Goal: Task Accomplishment & Management: Use online tool/utility

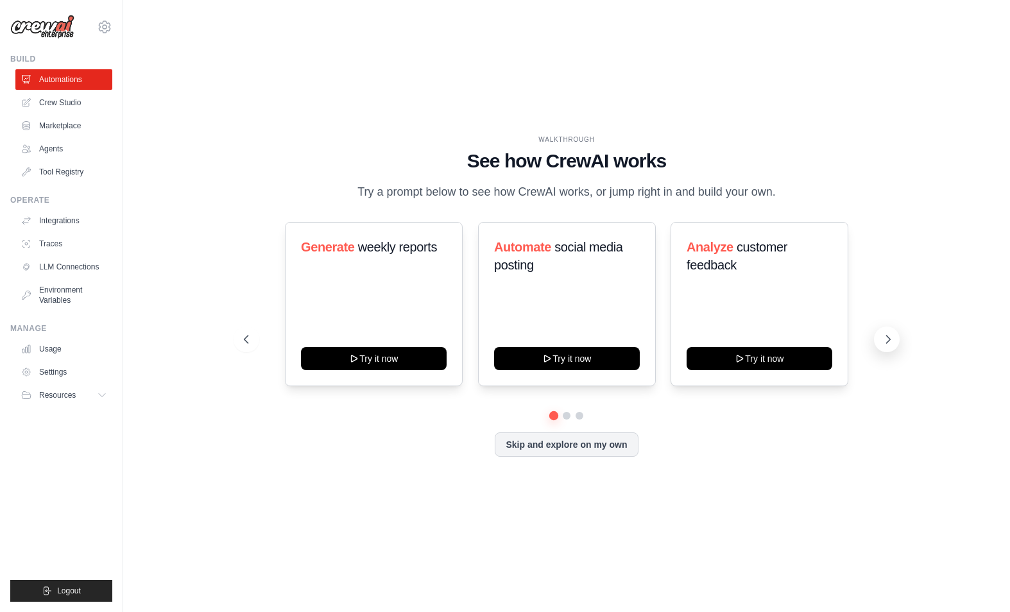
click at [887, 341] on icon at bounding box center [888, 339] width 13 height 13
click at [566, 273] on h3 "Automate social media posting" at bounding box center [567, 256] width 146 height 36
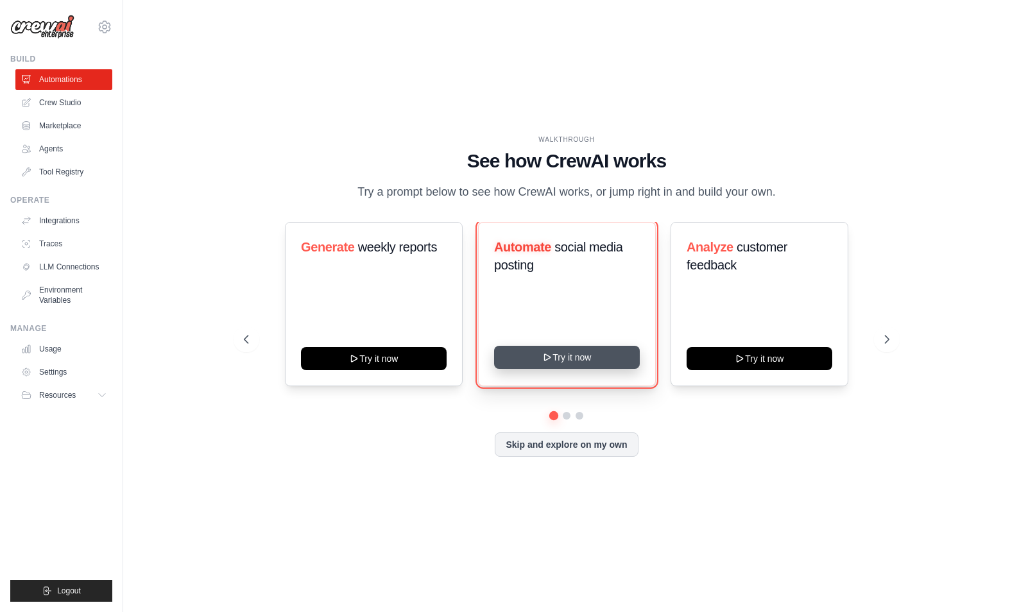
click at [576, 357] on button "Try it now" at bounding box center [567, 357] width 146 height 23
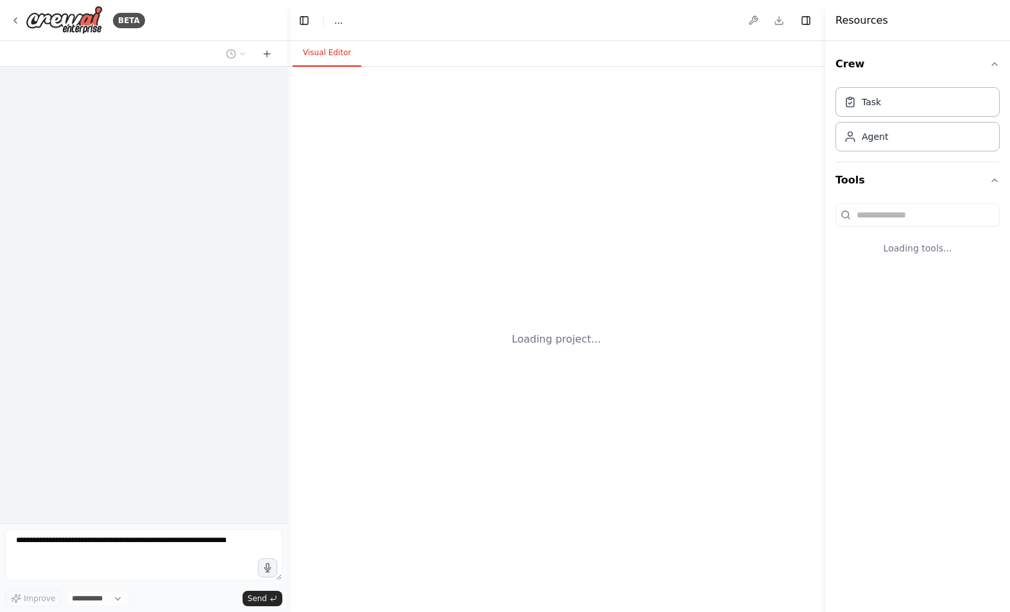
select select "****"
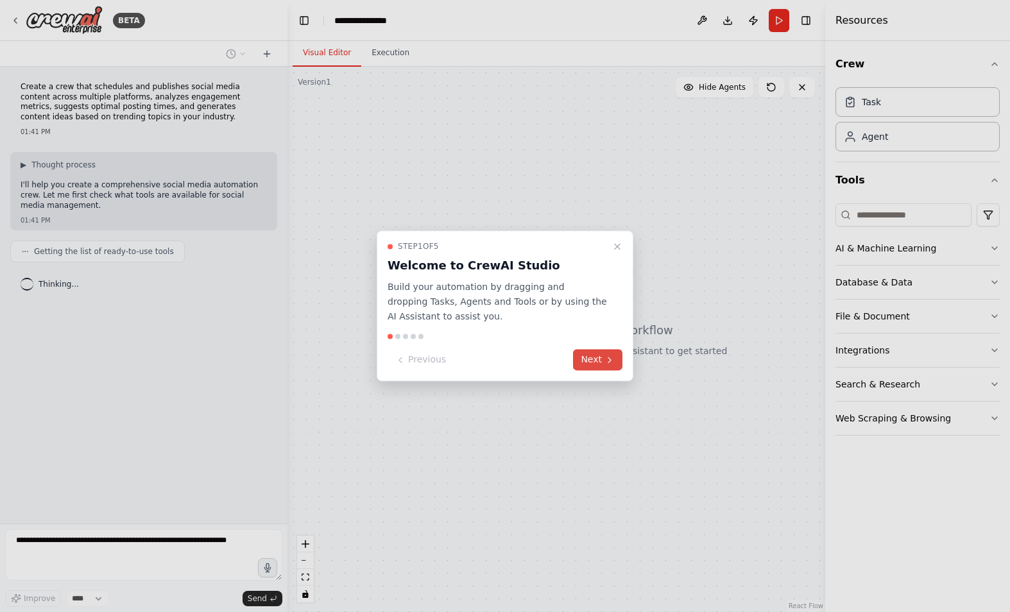
click at [601, 362] on button "Next" at bounding box center [597, 360] width 49 height 21
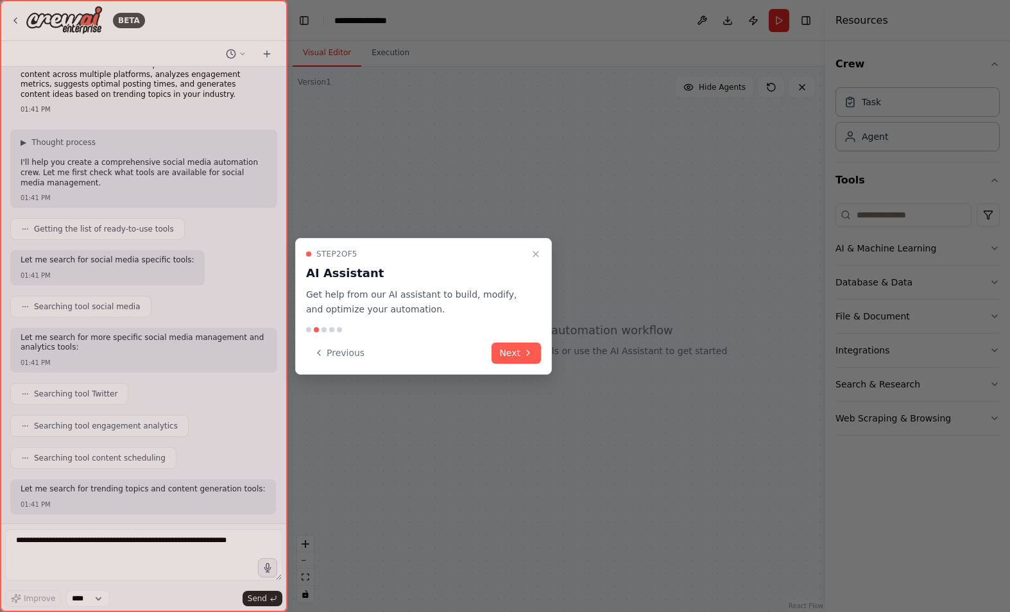
scroll to position [88, 0]
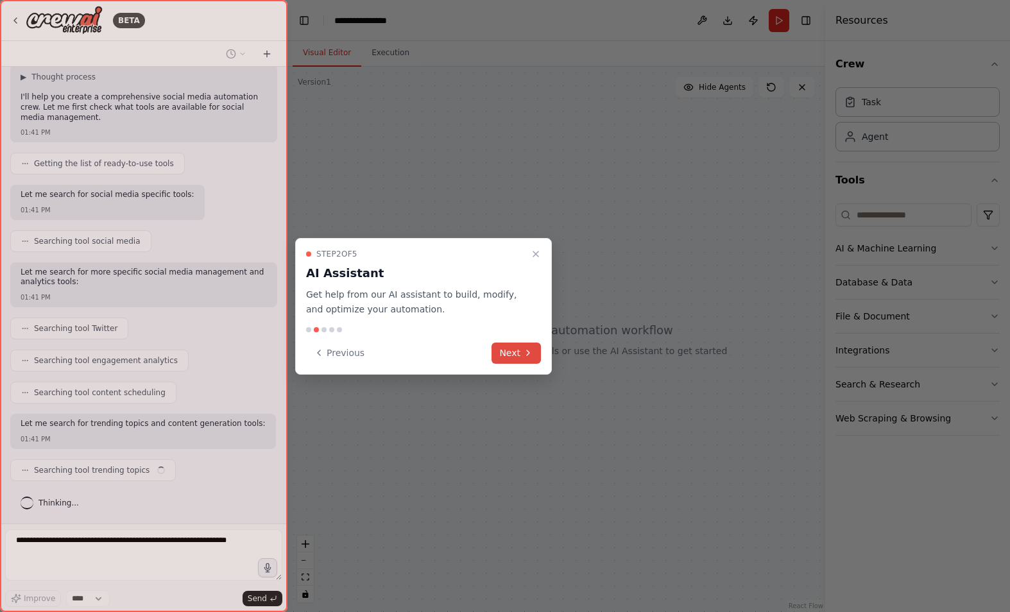
click at [520, 357] on button "Next" at bounding box center [516, 353] width 49 height 21
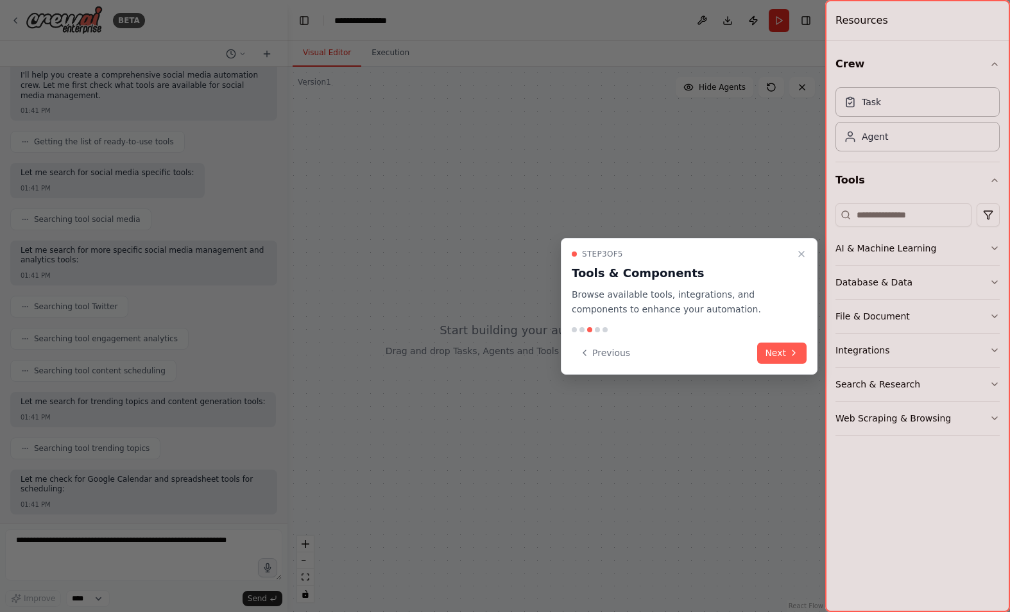
scroll to position [175, 0]
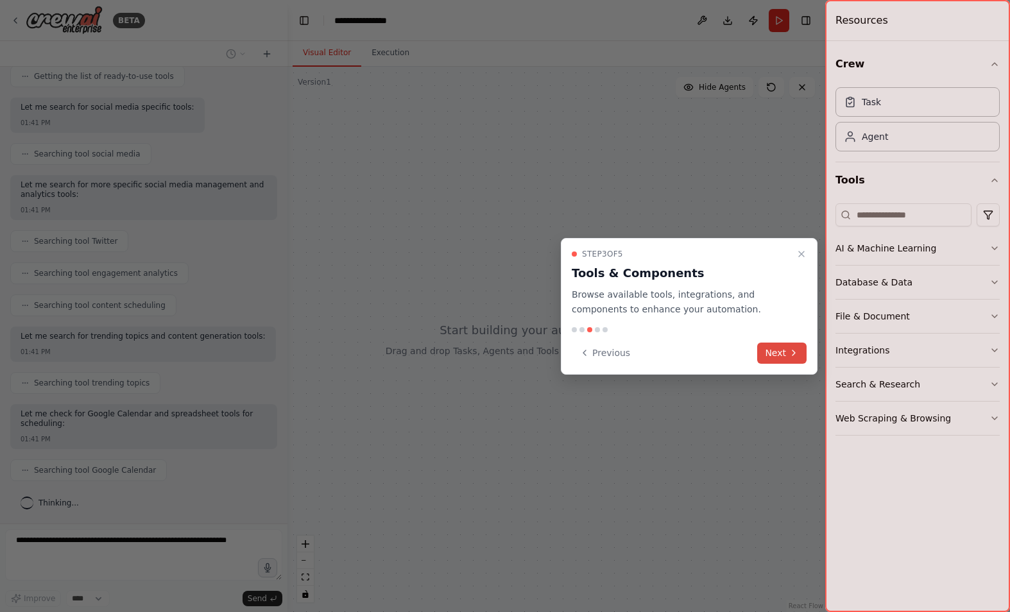
click at [780, 355] on button "Next" at bounding box center [781, 353] width 49 height 21
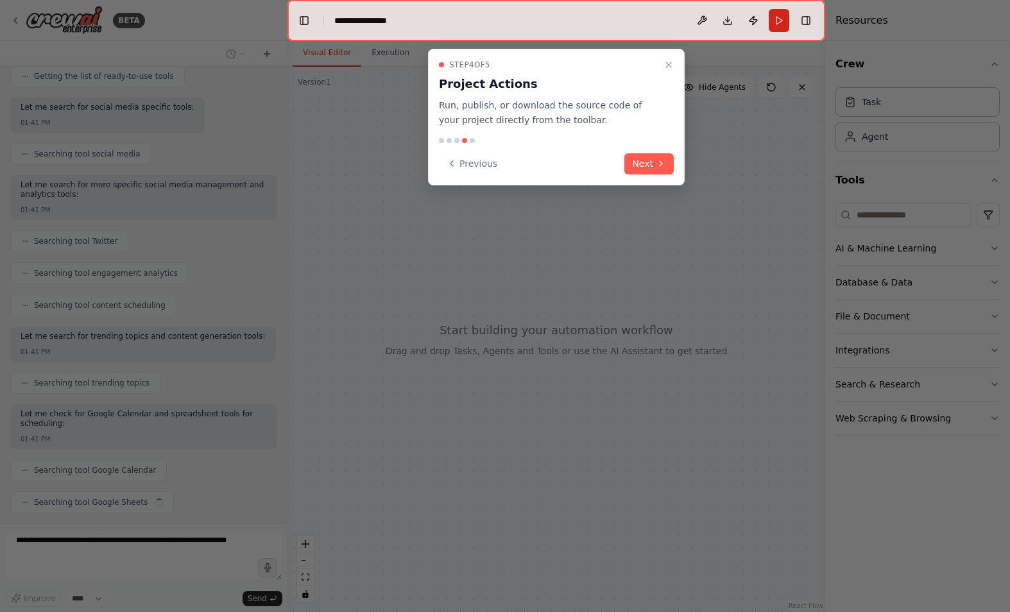
scroll to position [207, 0]
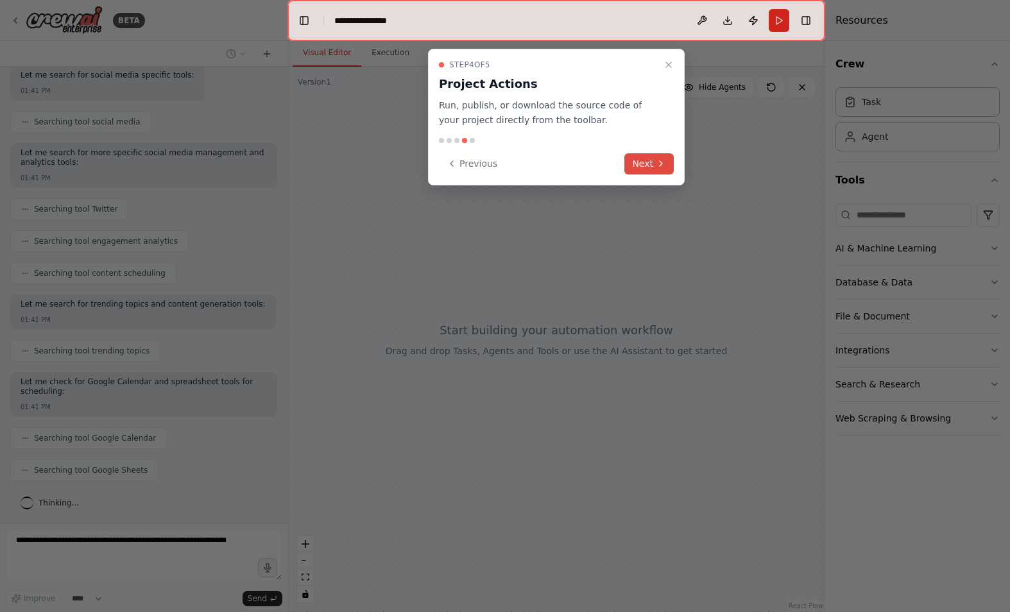
click at [658, 162] on icon at bounding box center [661, 163] width 10 height 10
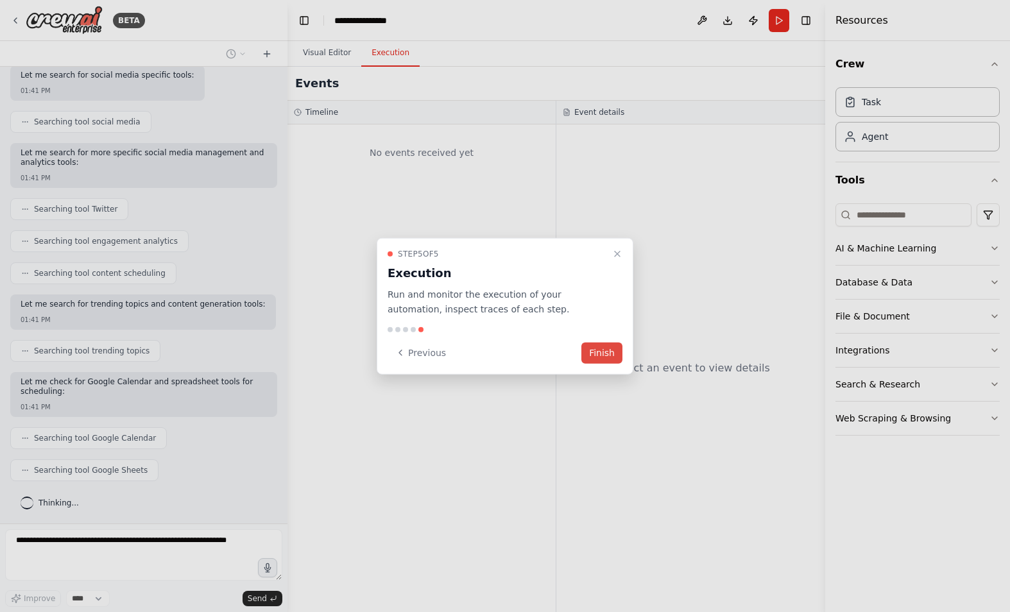
click at [606, 355] on button "Finish" at bounding box center [601, 352] width 41 height 21
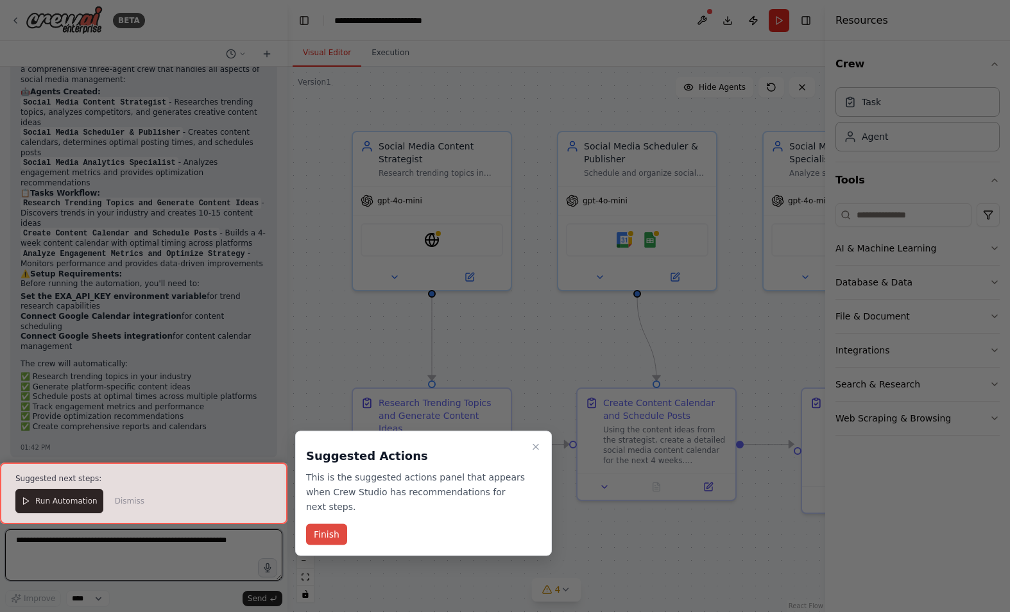
scroll to position [1122, 0]
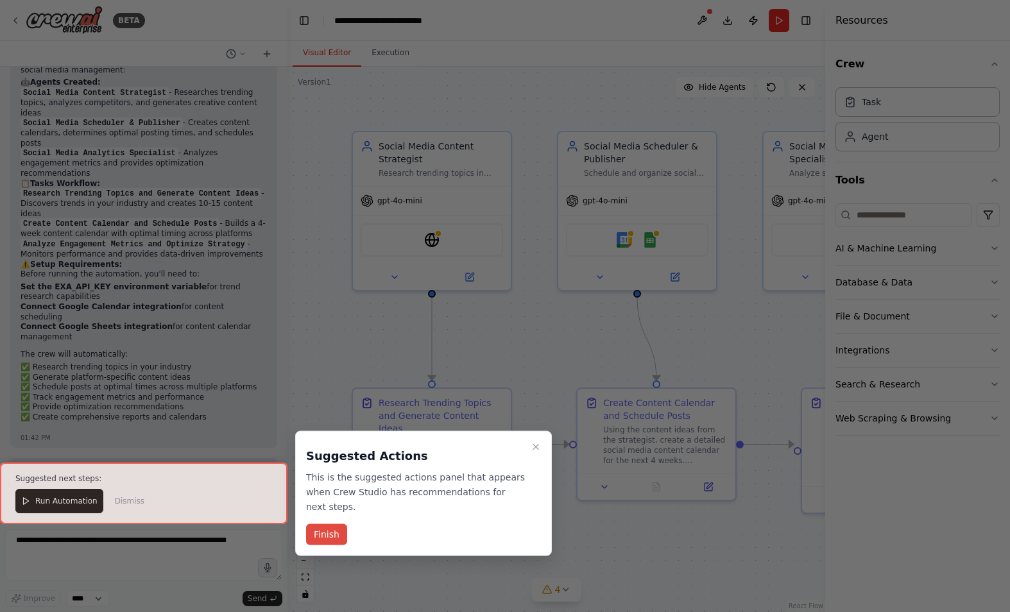
click at [329, 535] on button "Finish" at bounding box center [326, 534] width 41 height 21
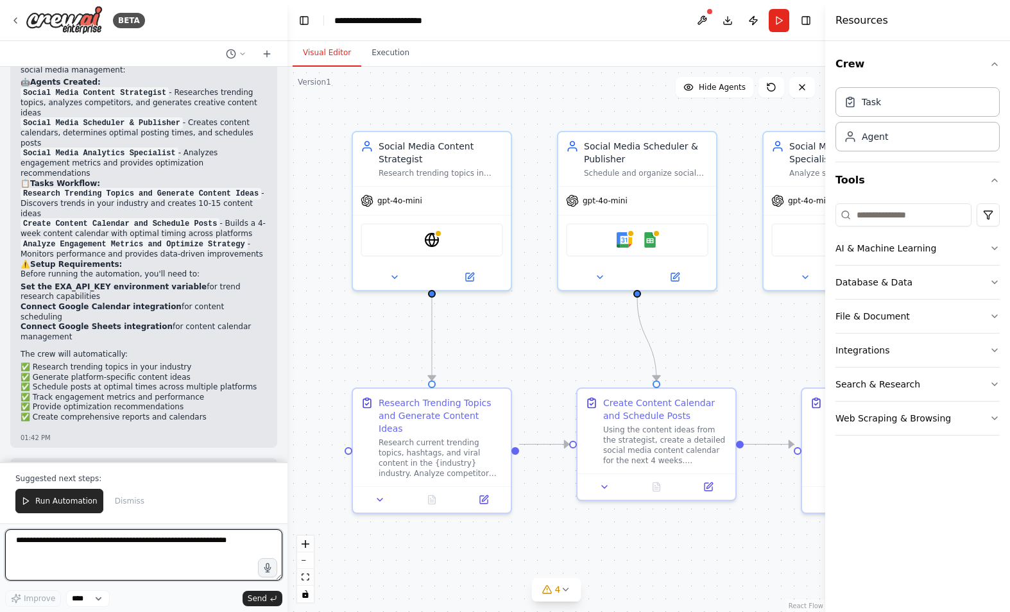
click at [200, 552] on textarea at bounding box center [143, 554] width 277 height 51
type textarea "**********"
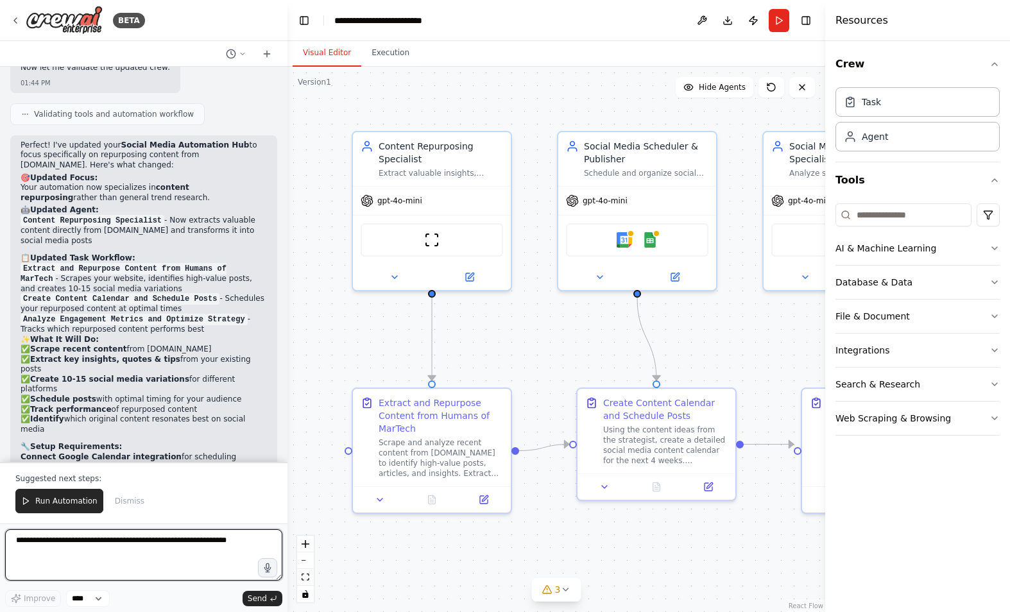
scroll to position [2134, 0]
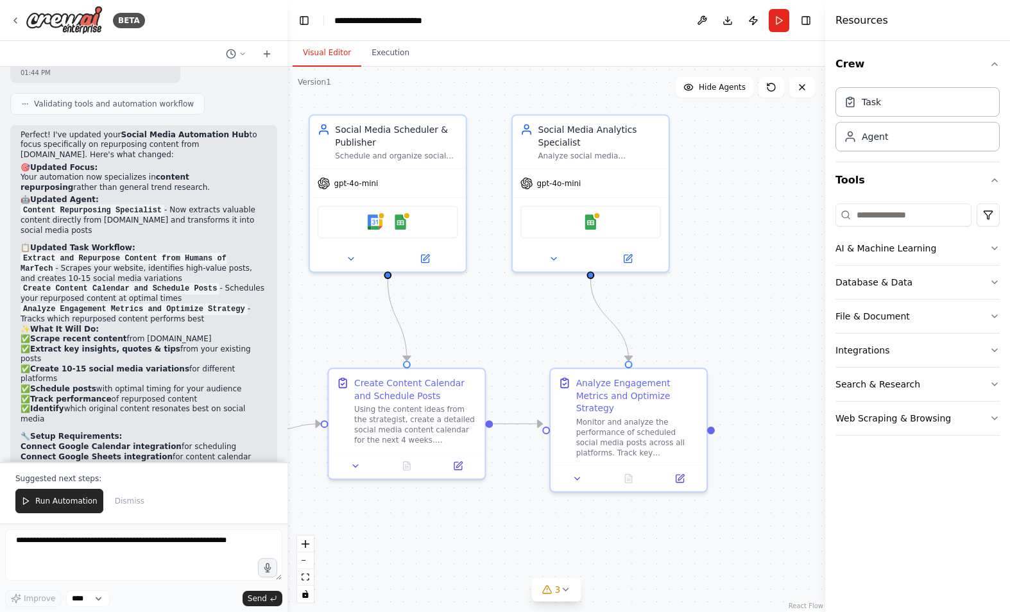
drag, startPoint x: 809, startPoint y: 349, endPoint x: 558, endPoint y: 330, distance: 252.3
click at [558, 330] on div ".deletable-edge-delete-btn { width: 20px; height: 20px; border: 0px solid #ffff…" at bounding box center [556, 339] width 538 height 545
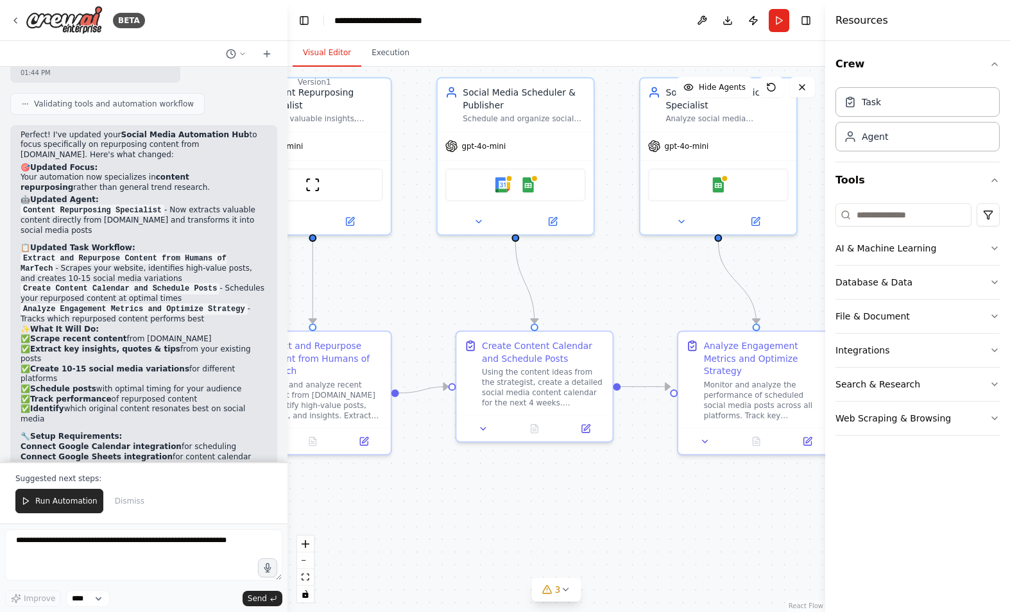
drag, startPoint x: 510, startPoint y: 332, endPoint x: 638, endPoint y: 295, distance: 133.0
click at [638, 295] on div ".deletable-edge-delete-btn { width: 20px; height: 20px; border: 0px solid #ffff…" at bounding box center [556, 339] width 538 height 545
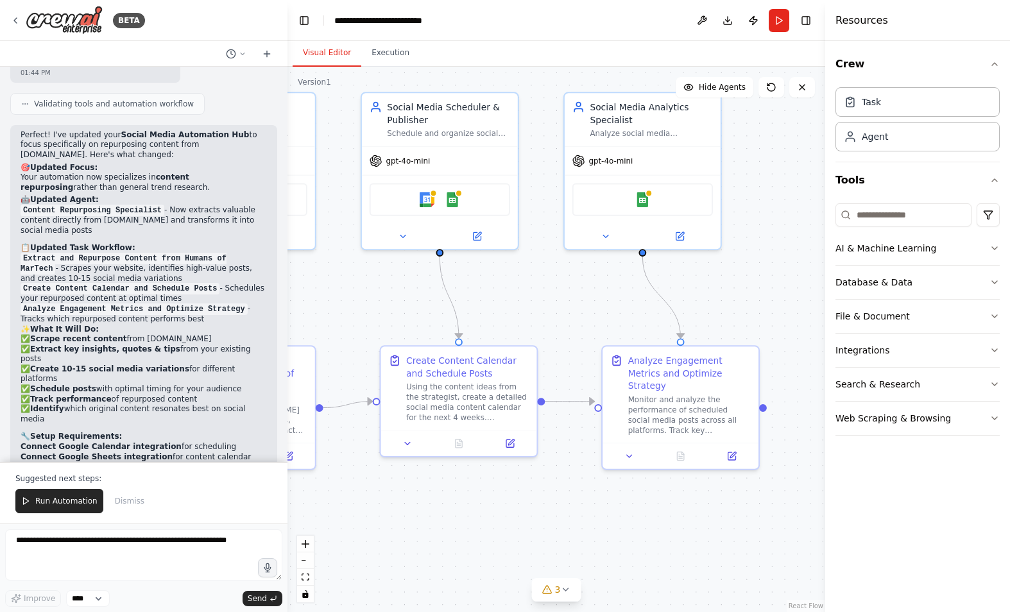
drag, startPoint x: 666, startPoint y: 296, endPoint x: 590, endPoint y: 311, distance: 77.1
click at [590, 311] on div ".deletable-edge-delete-btn { width: 20px; height: 20px; border: 0px solid #ffff…" at bounding box center [556, 339] width 538 height 545
click at [561, 588] on icon at bounding box center [565, 590] width 10 height 10
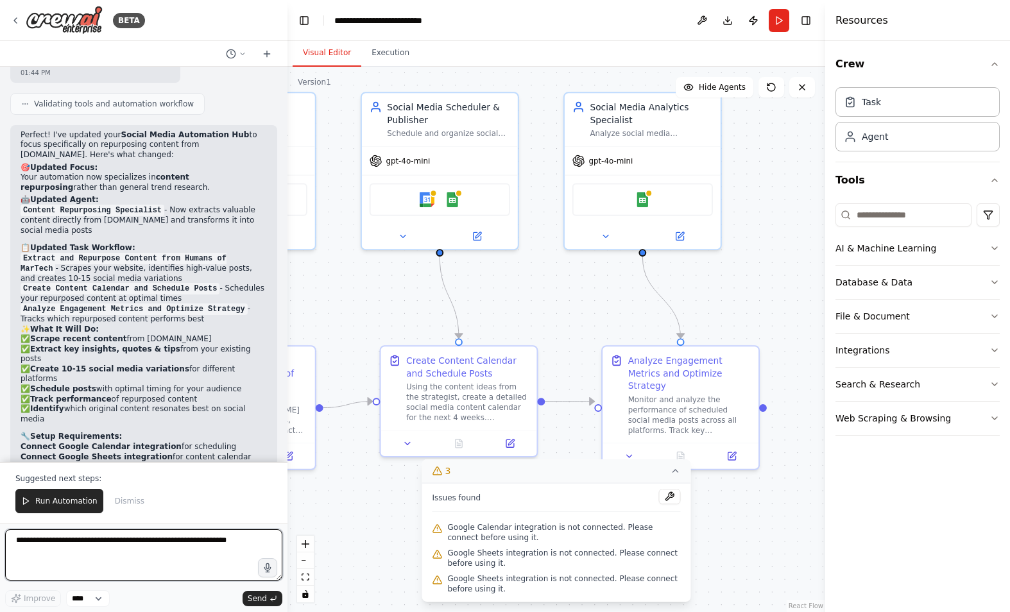
click at [158, 551] on textarea at bounding box center [143, 554] width 277 height 51
type textarea "**********"
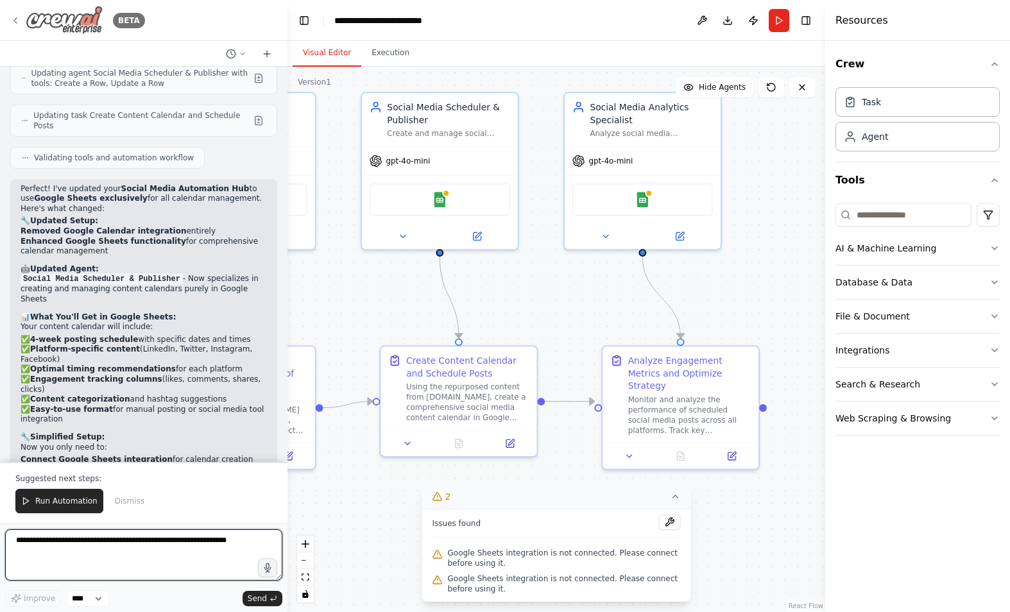
scroll to position [2779, 0]
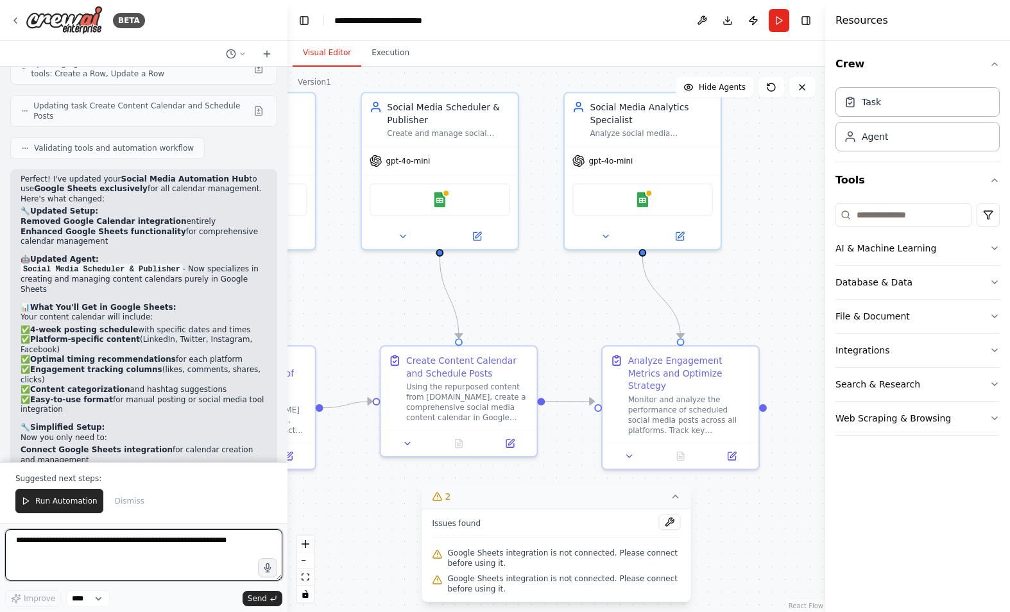
click at [110, 556] on textarea at bounding box center [143, 554] width 277 height 51
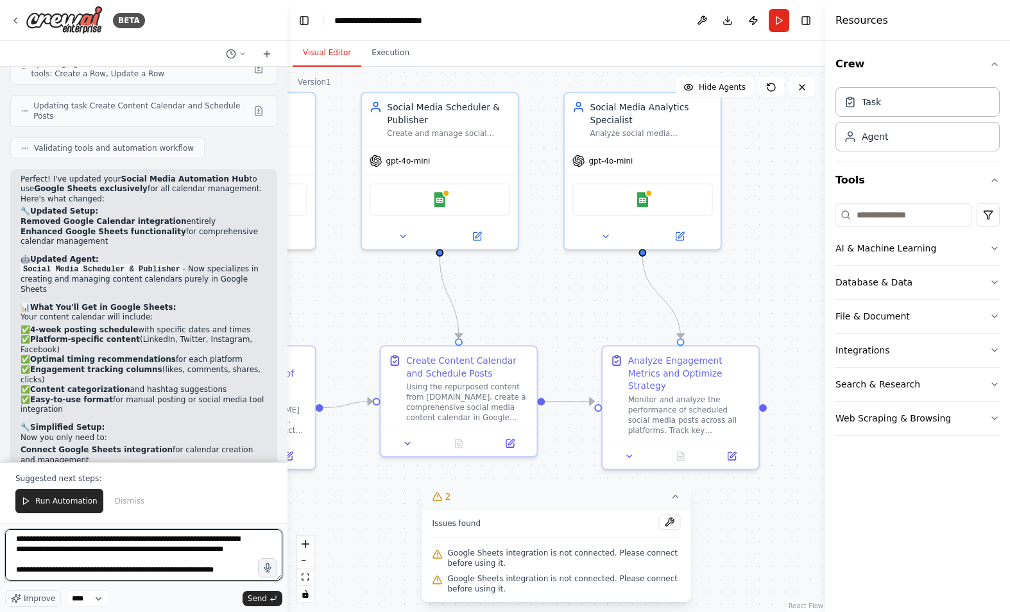
scroll to position [16, 0]
type textarea "**********"
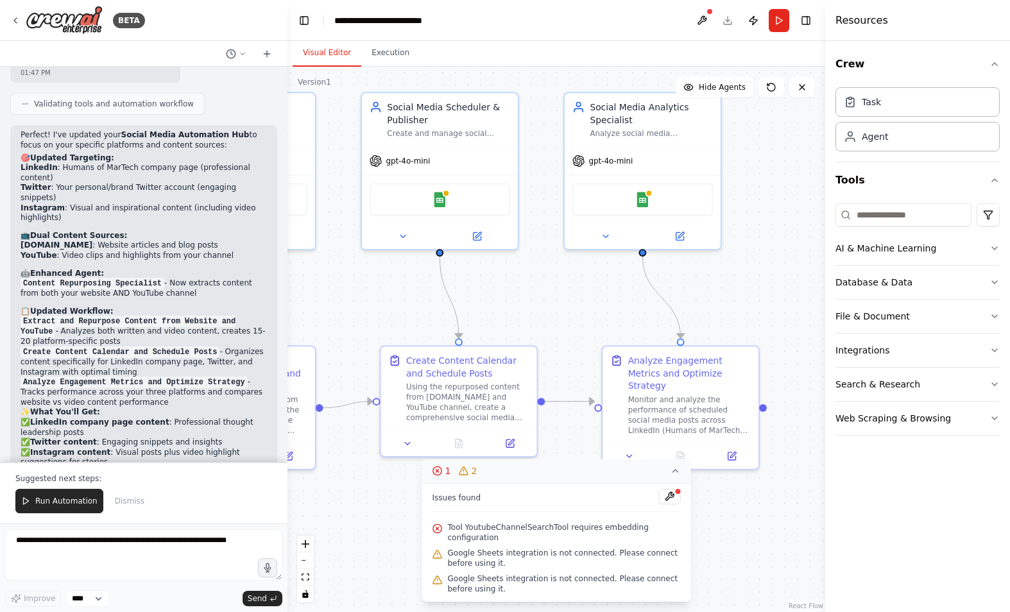
scroll to position [3953, 0]
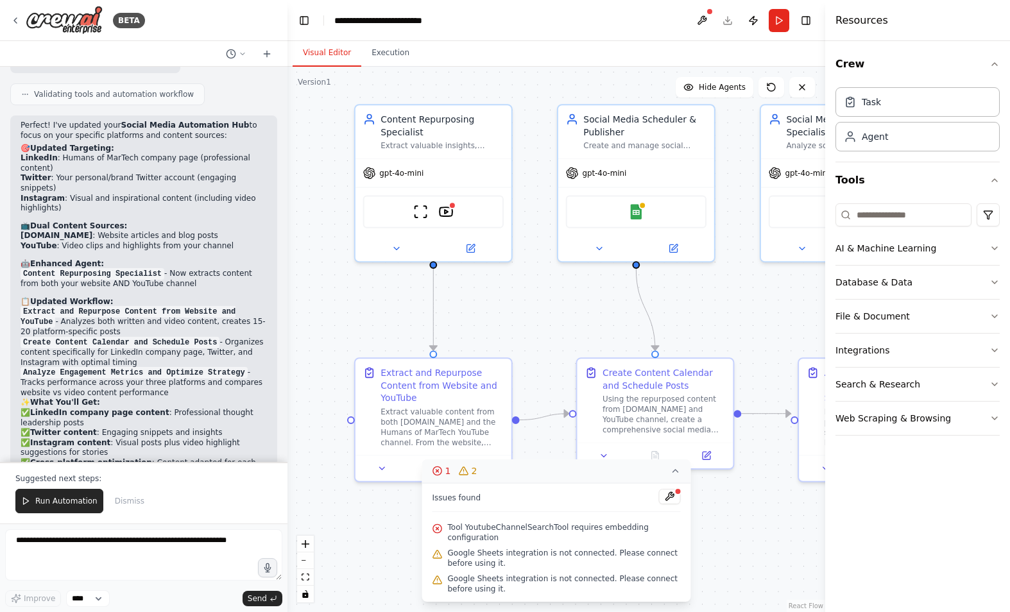
drag, startPoint x: 549, startPoint y: 308, endPoint x: 745, endPoint y: 320, distance: 196.7
click at [745, 320] on div ".deletable-edge-delete-btn { width: 20px; height: 20px; border: 0px solid #ffff…" at bounding box center [556, 339] width 538 height 545
click at [457, 137] on div "Content Repurposing Specialist Extract valuable insights, topics, and snippets …" at bounding box center [442, 129] width 123 height 38
click at [398, 246] on icon at bounding box center [396, 245] width 5 height 3
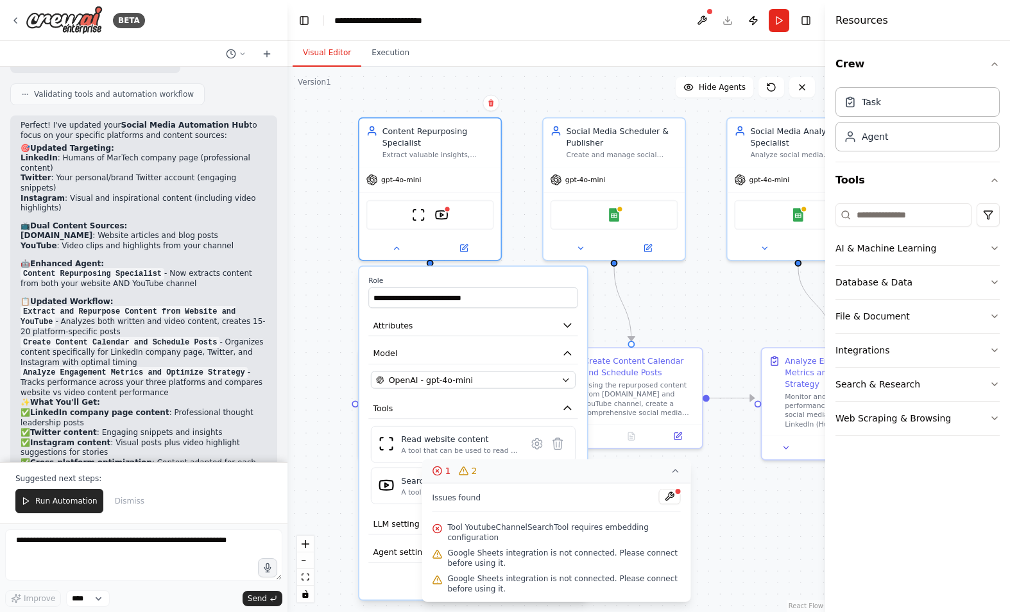
click at [492, 271] on div "**********" at bounding box center [473, 433] width 228 height 333
click at [672, 468] on icon at bounding box center [676, 471] width 10 height 10
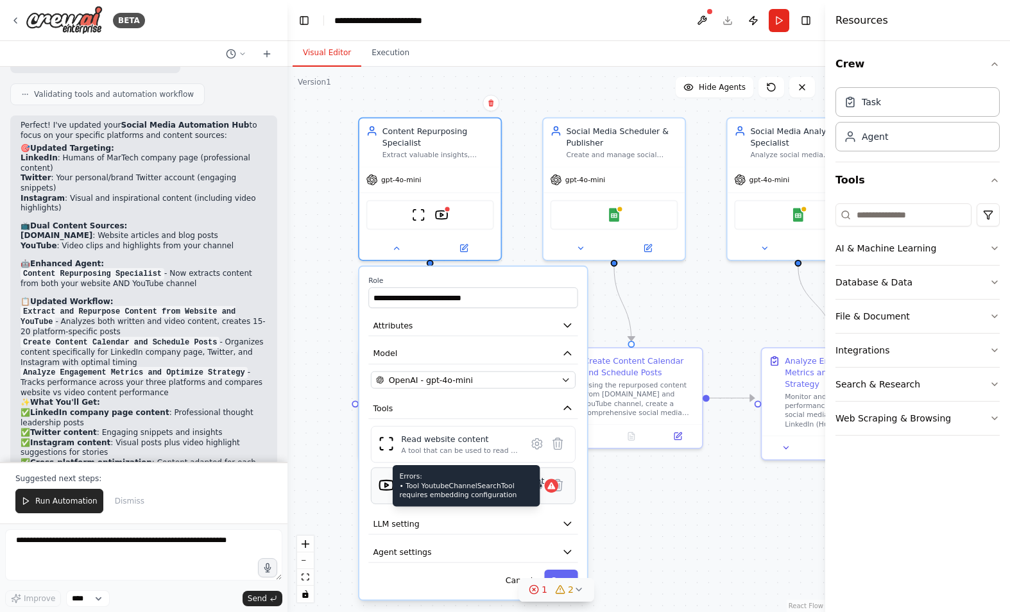
click at [547, 488] on icon at bounding box center [551, 486] width 8 height 7
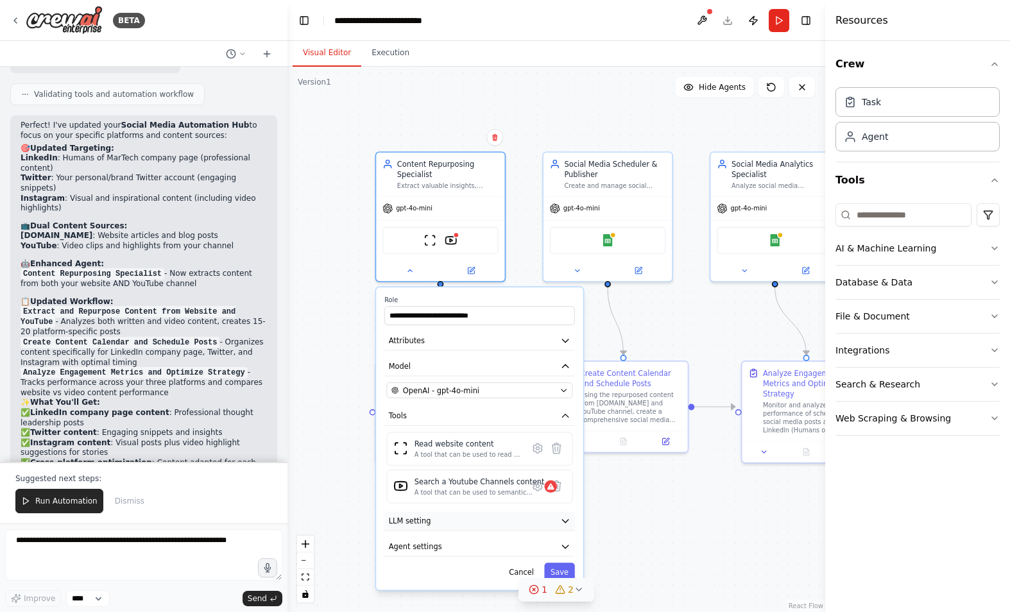
click at [543, 522] on button "LLM setting" at bounding box center [479, 520] width 190 height 19
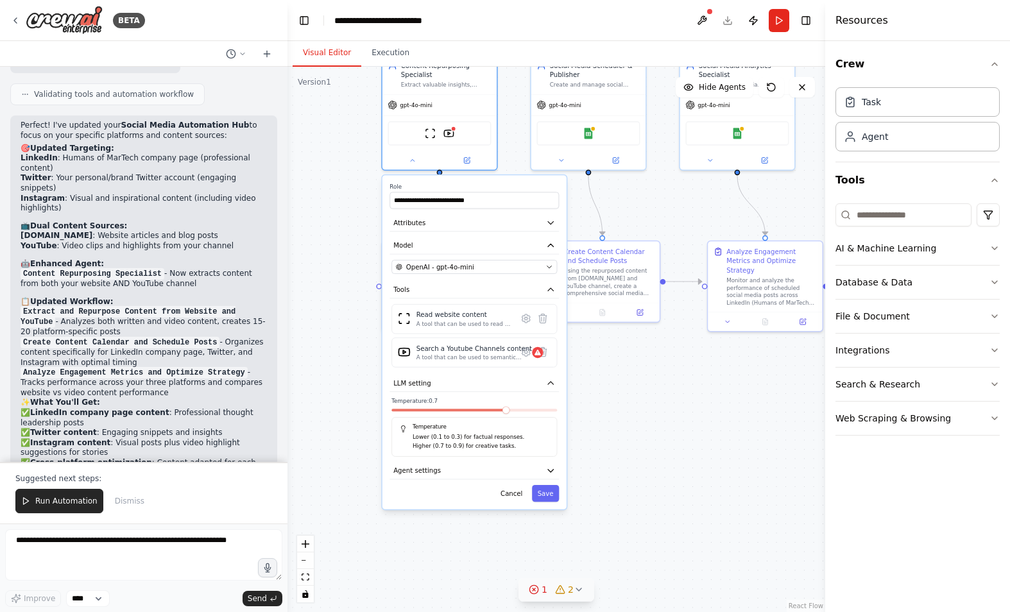
drag, startPoint x: 649, startPoint y: 549, endPoint x: 637, endPoint y: 411, distance: 138.5
click at [637, 411] on div ".deletable-edge-delete-btn { width: 20px; height: 20px; border: 0px solid #ffff…" at bounding box center [556, 339] width 538 height 545
click at [553, 383] on icon "button" at bounding box center [550, 383] width 9 height 9
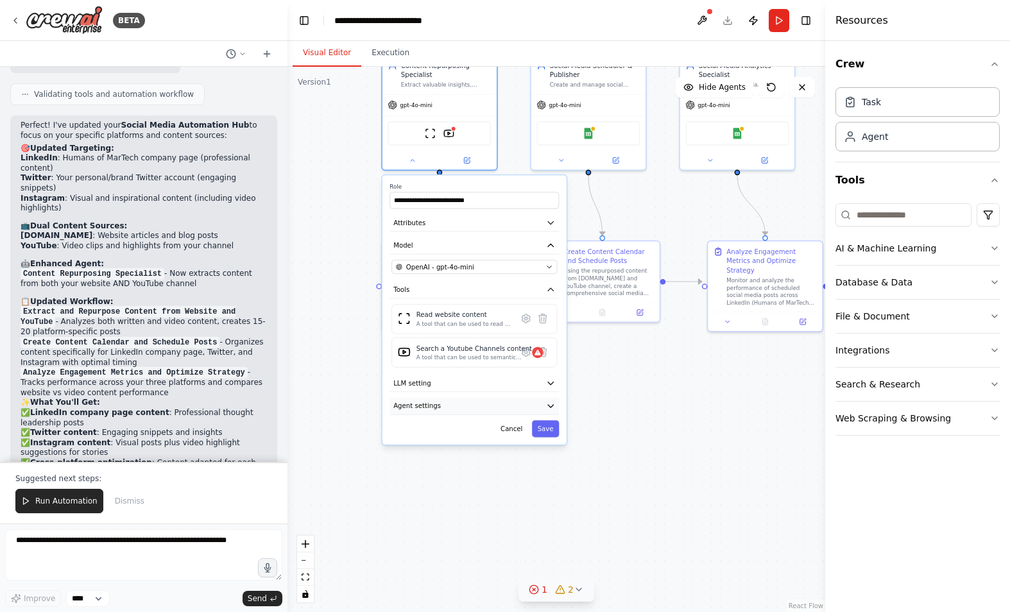
click at [553, 405] on icon "button" at bounding box center [550, 406] width 5 height 3
click at [549, 402] on icon "button" at bounding box center [550, 406] width 9 height 9
click at [641, 354] on div ".deletable-edge-delete-btn { width: 20px; height: 20px; border: 0px solid #ffff…" at bounding box center [556, 339] width 538 height 545
click at [515, 433] on button "Cancel" at bounding box center [511, 428] width 33 height 17
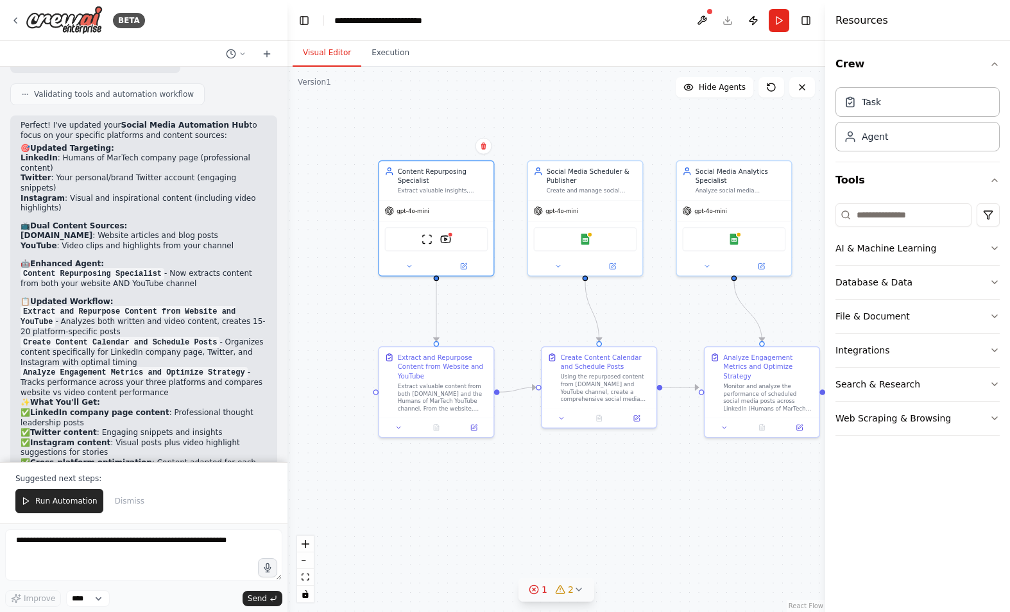
drag, startPoint x: 627, startPoint y: 367, endPoint x: 624, endPoint y: 473, distance: 105.9
click at [624, 473] on div ".deletable-edge-delete-btn { width: 20px; height: 20px; border: 0px solid #ffff…" at bounding box center [556, 339] width 538 height 545
click at [467, 263] on icon at bounding box center [464, 265] width 8 height 8
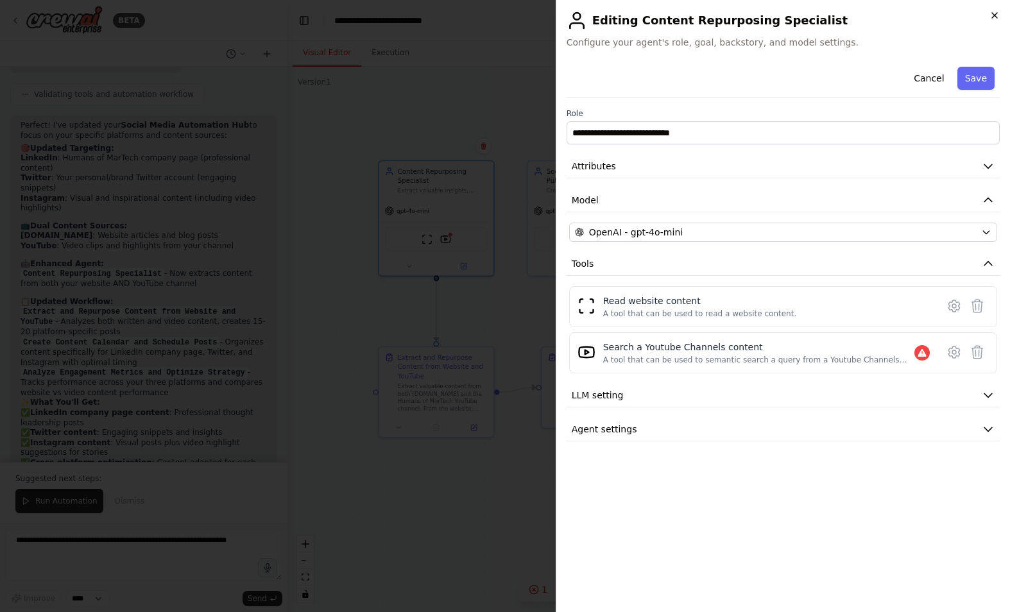
click at [997, 13] on icon "button" at bounding box center [994, 15] width 10 height 10
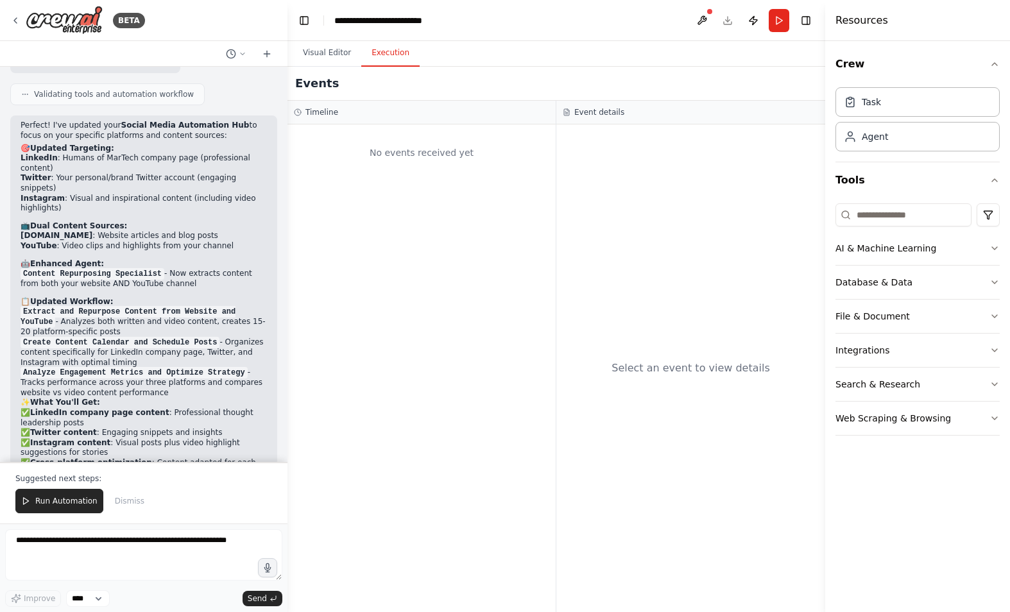
click at [398, 55] on button "Execution" at bounding box center [390, 53] width 58 height 27
click at [330, 53] on button "Visual Editor" at bounding box center [327, 53] width 69 height 27
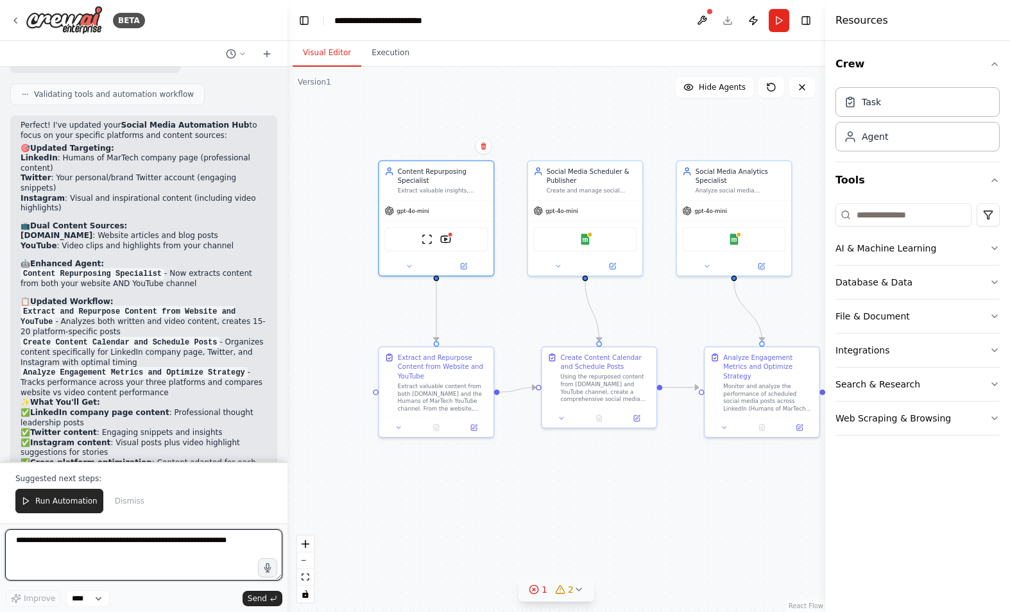
click at [146, 540] on textarea at bounding box center [143, 554] width 277 height 51
type textarea "**********"
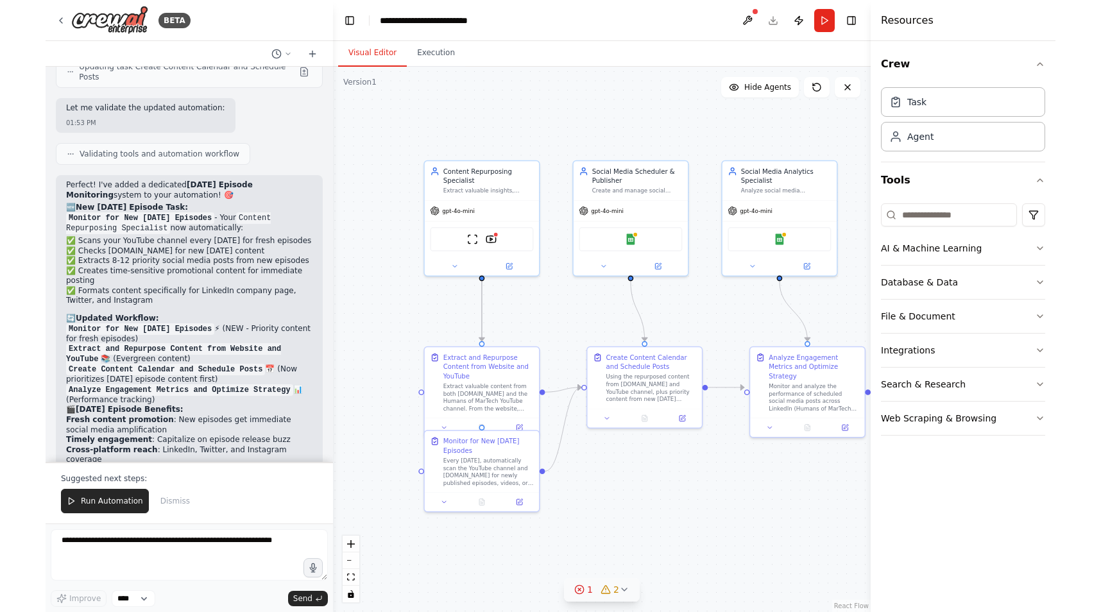
scroll to position [4958, 0]
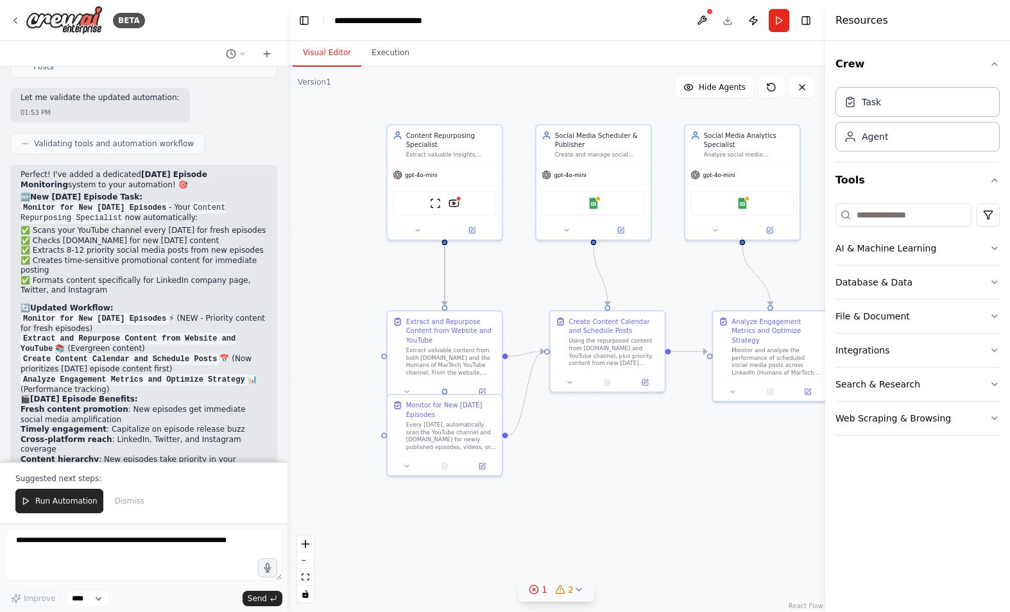
drag, startPoint x: 687, startPoint y: 311, endPoint x: 695, endPoint y: 275, distance: 36.9
click at [695, 275] on div ".deletable-edge-delete-btn { width: 20px; height: 20px; border: 0px solid #ffff…" at bounding box center [556, 339] width 538 height 545
drag, startPoint x: 454, startPoint y: 409, endPoint x: 452, endPoint y: 447, distance: 38.5
click at [452, 447] on div "Monitor for New Tuesday Episodes" at bounding box center [451, 445] width 90 height 19
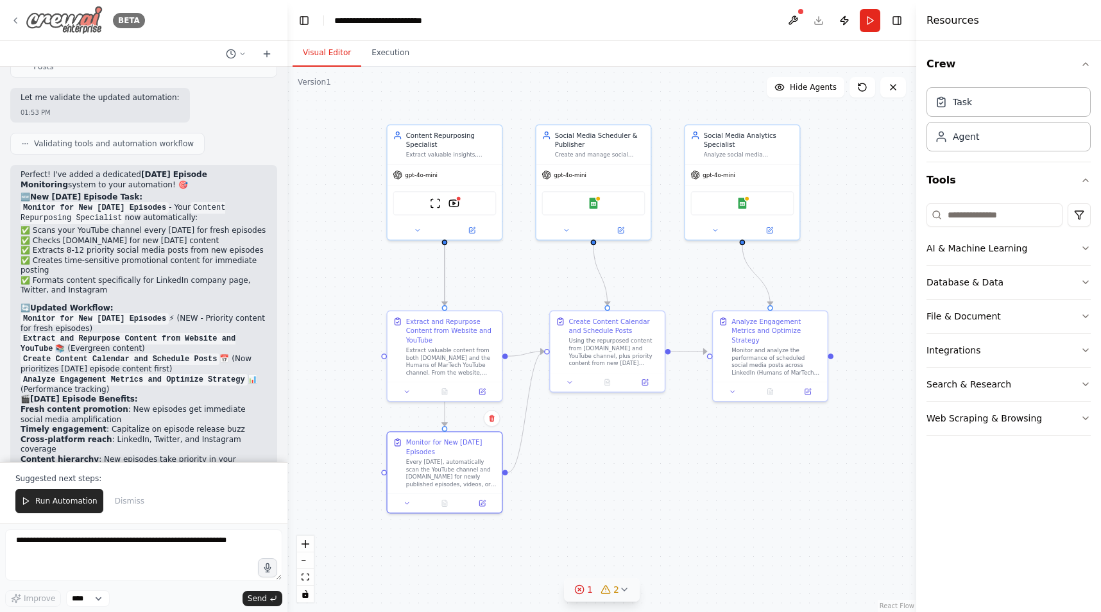
click at [18, 19] on icon at bounding box center [15, 20] width 10 height 10
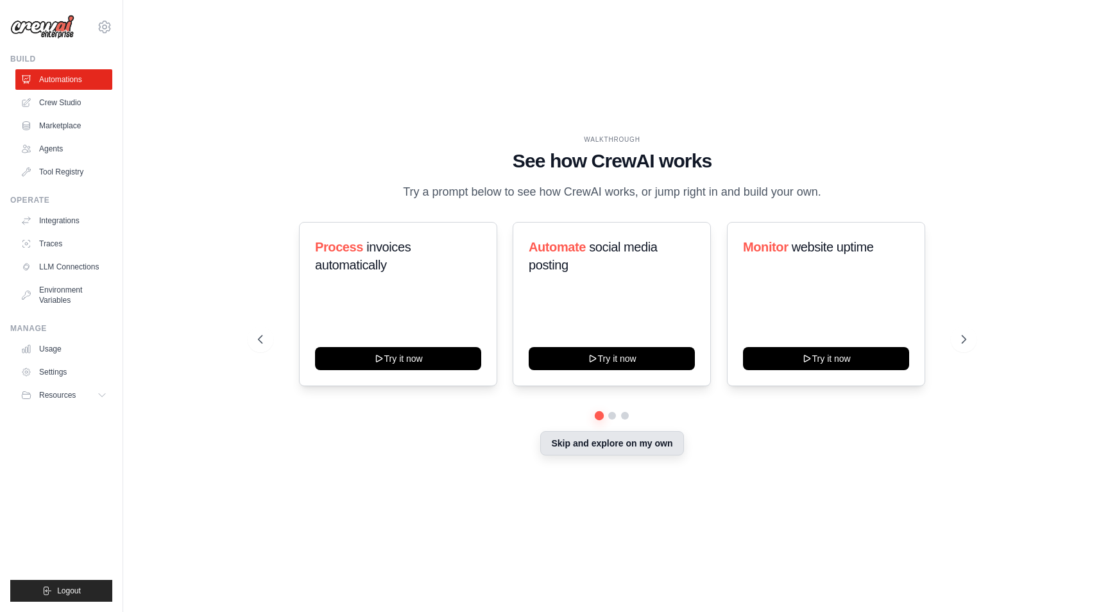
click at [651, 447] on button "Skip and explore on my own" at bounding box center [611, 443] width 143 height 24
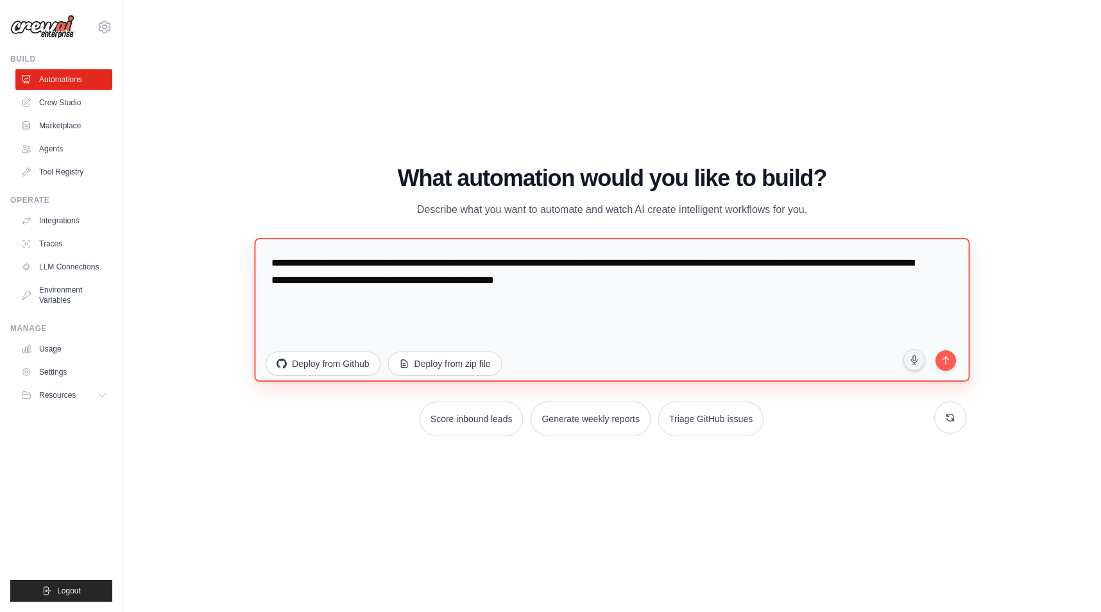
click at [613, 270] on textarea "**********" at bounding box center [611, 310] width 715 height 144
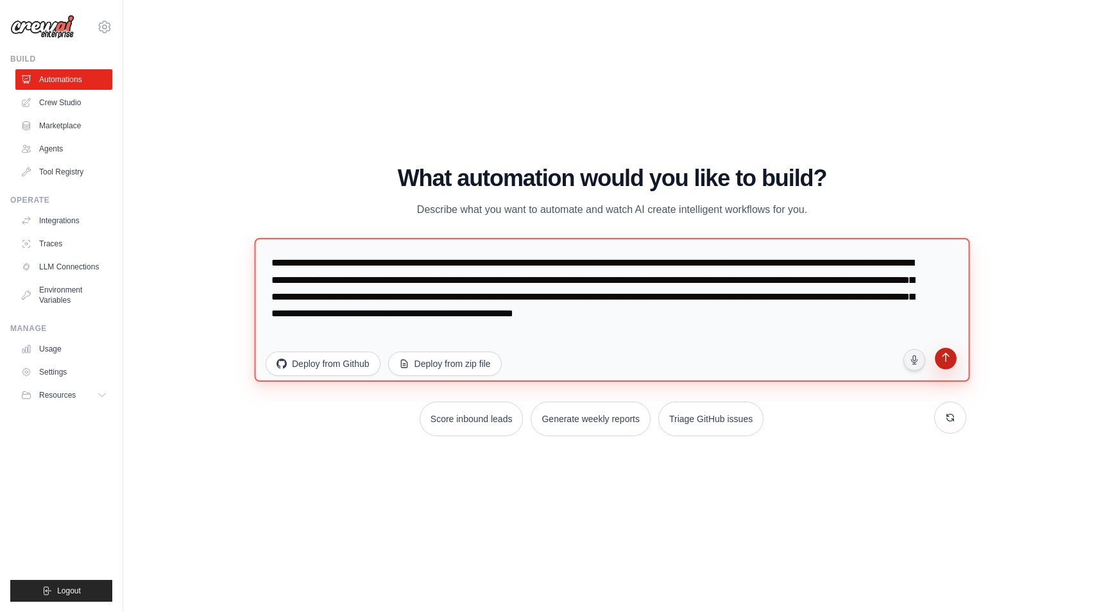
type textarea "**********"
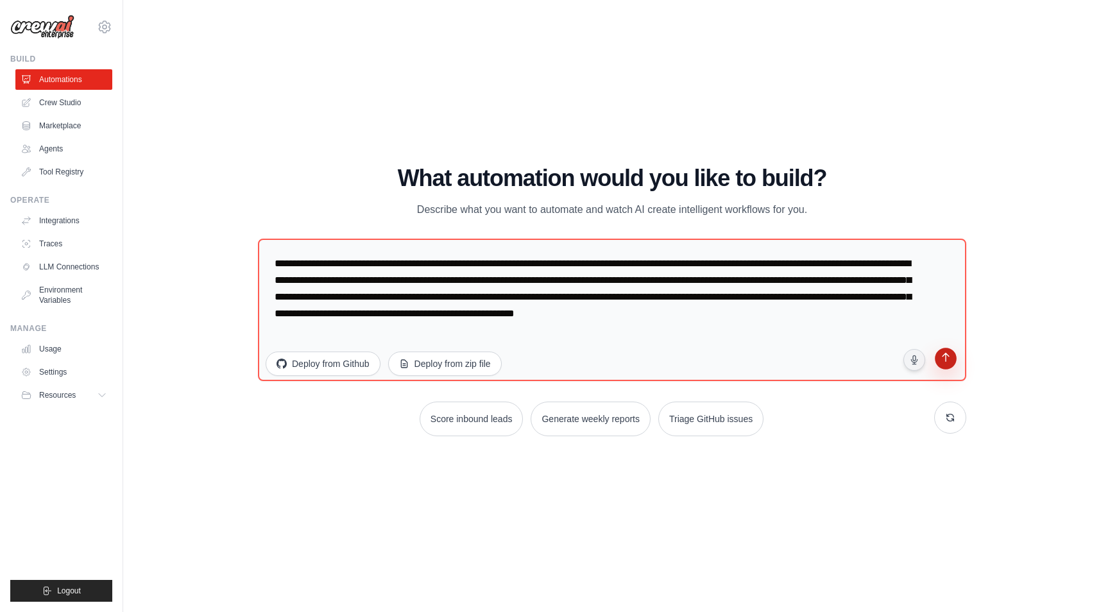
click at [949, 357] on icon "submit" at bounding box center [945, 359] width 7 height 10
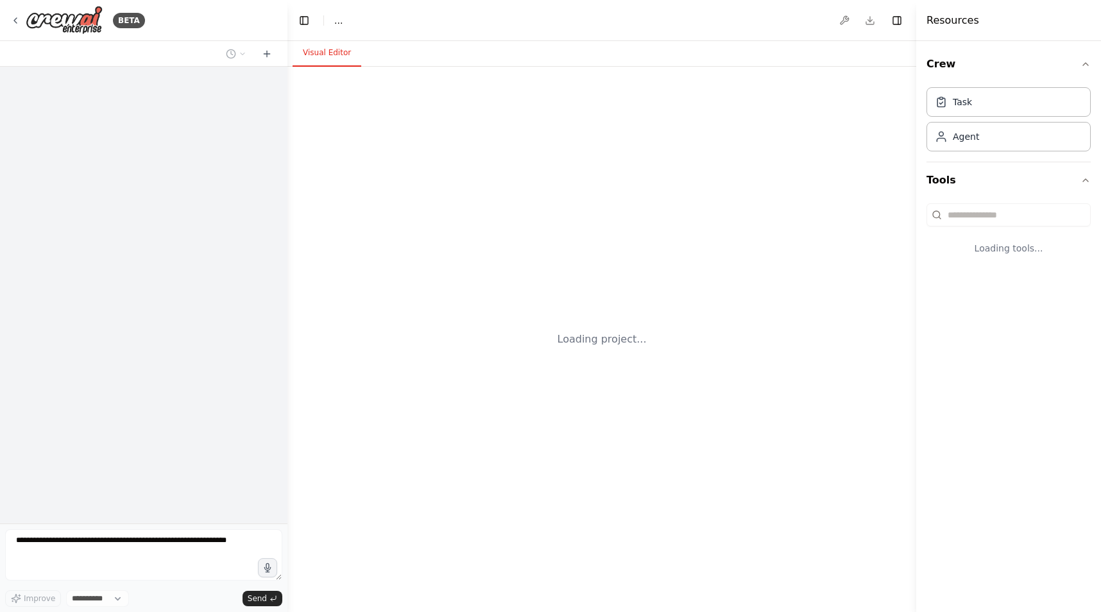
select select "****"
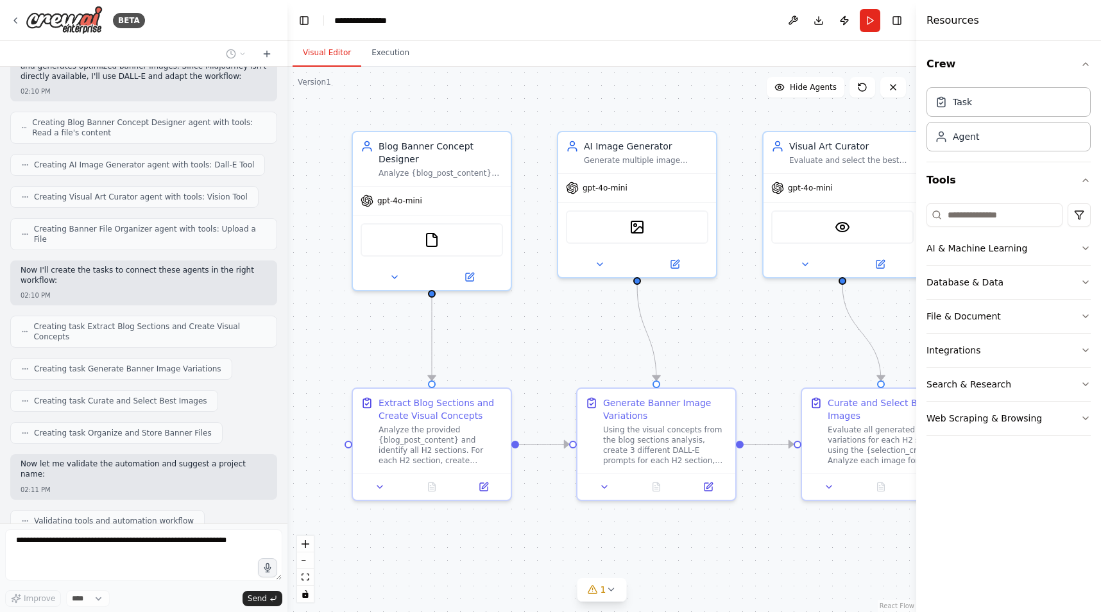
scroll to position [674, 0]
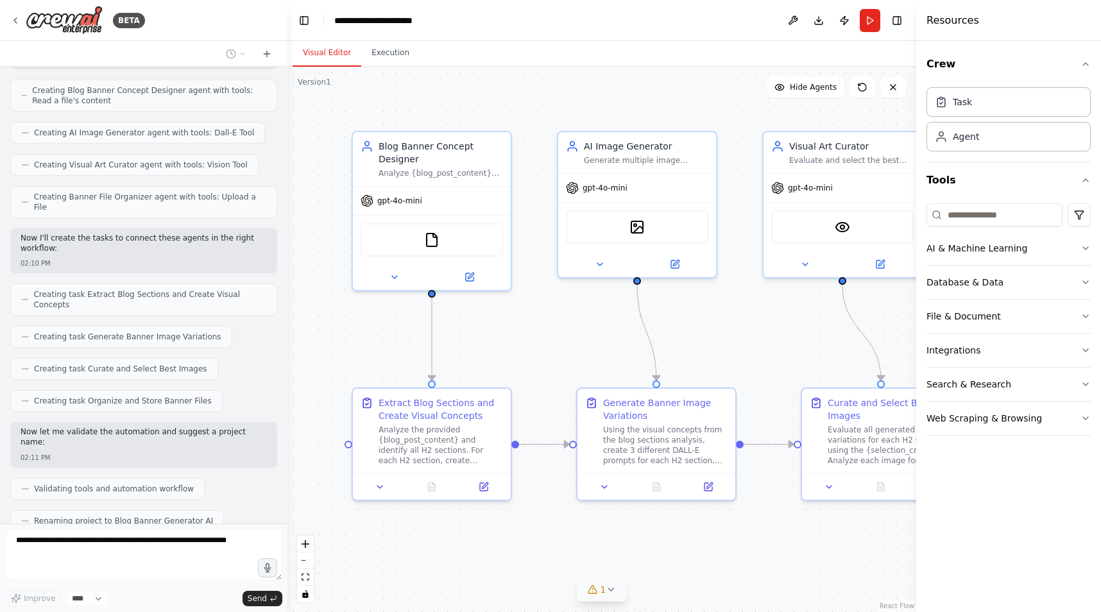
click at [614, 588] on icon at bounding box center [611, 590] width 10 height 10
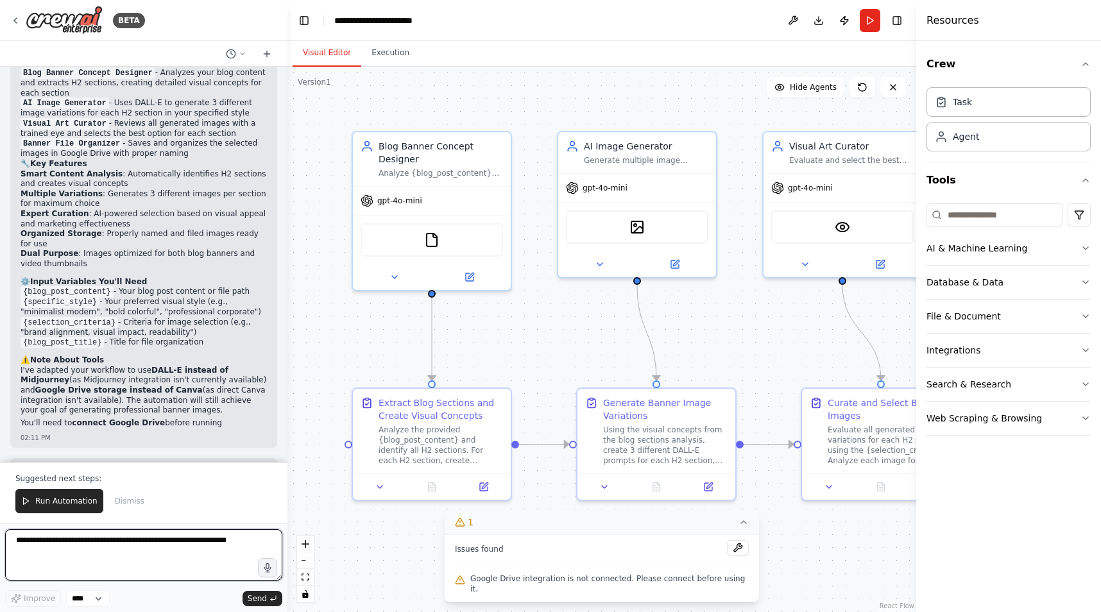
scroll to position [1209, 0]
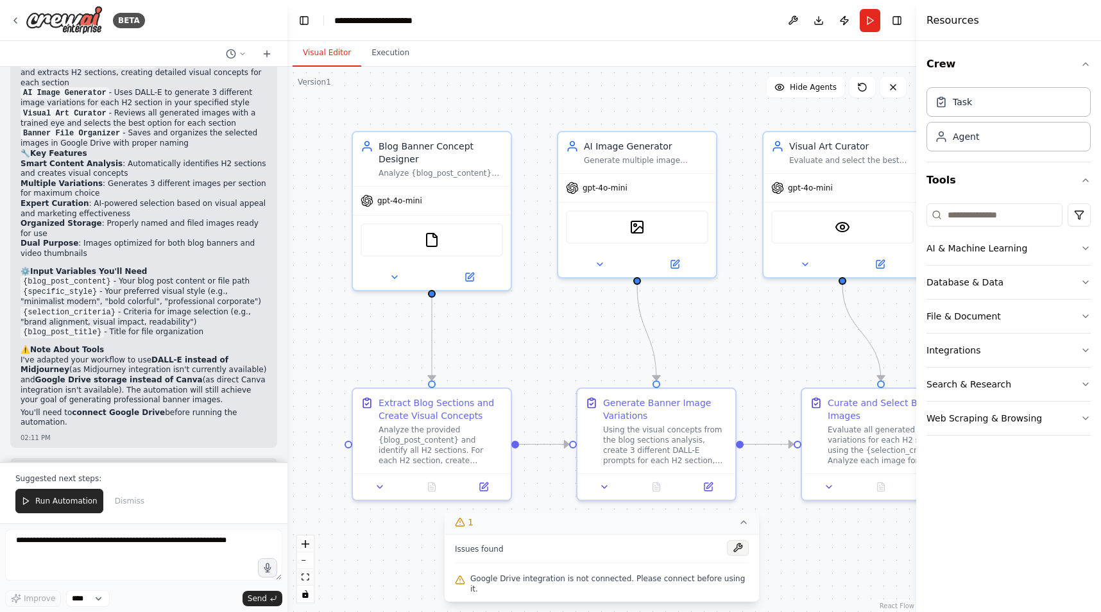
click at [735, 556] on button at bounding box center [738, 547] width 22 height 15
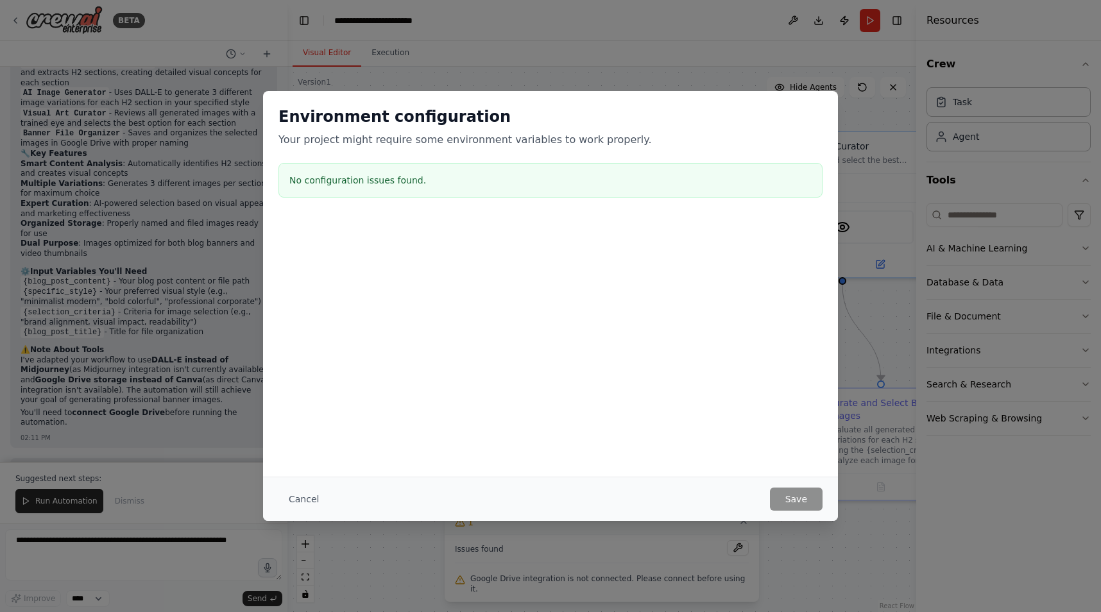
click at [526, 71] on div "Environment configuration Your project might require some environment variables…" at bounding box center [550, 306] width 1101 height 612
click at [309, 498] on button "Cancel" at bounding box center [303, 499] width 51 height 23
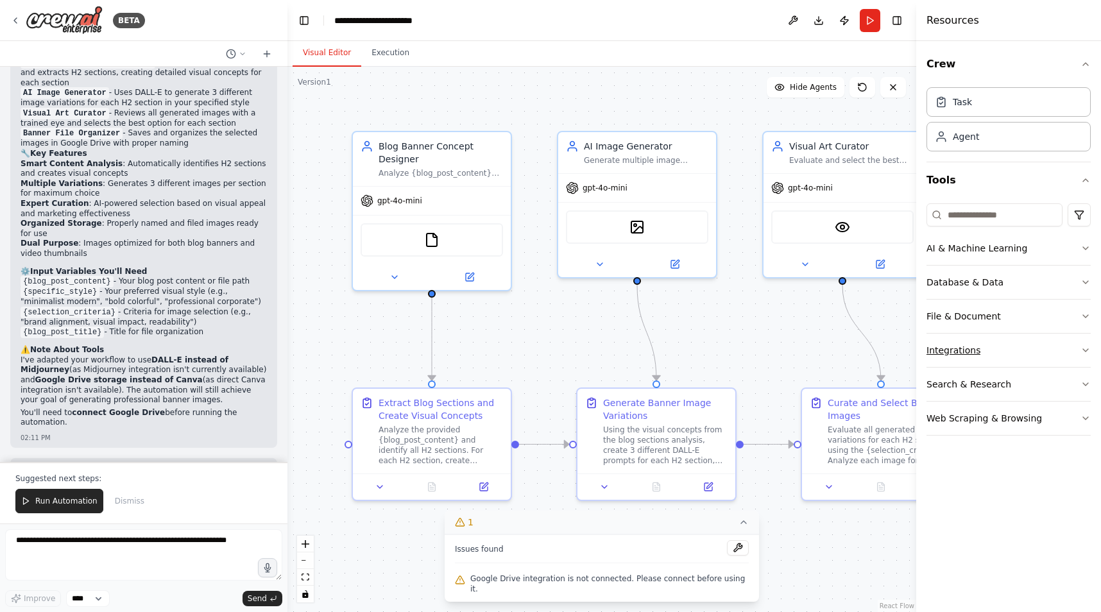
click at [1049, 351] on button "Integrations" at bounding box center [1009, 350] width 164 height 33
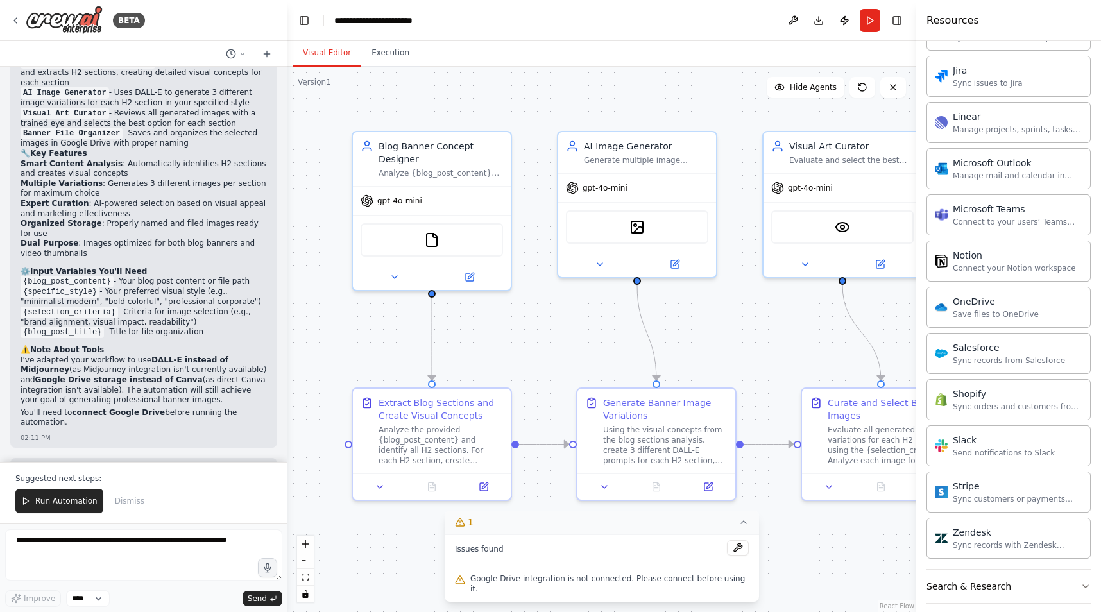
scroll to position [785, 0]
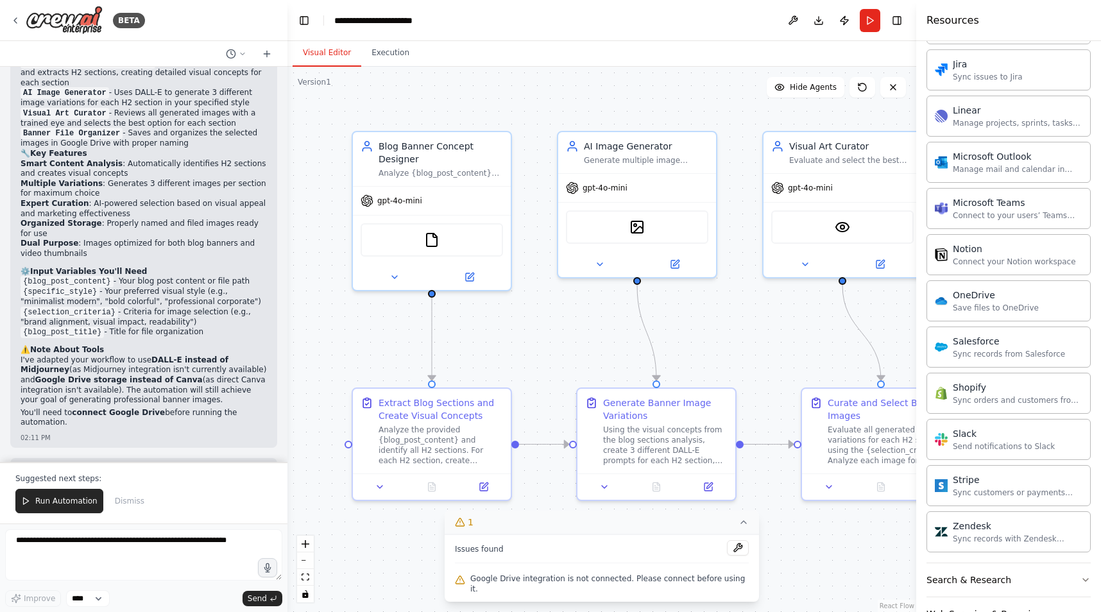
click at [571, 559] on div "Issues found" at bounding box center [602, 551] width 294 height 23
click at [685, 585] on span "Google Drive integration is not connected. Please connect before using it." at bounding box center [609, 584] width 278 height 21
click at [617, 594] on div "Google Drive integration is not connected. Please connect before using it." at bounding box center [602, 584] width 294 height 26
click at [739, 527] on icon at bounding box center [744, 522] width 10 height 10
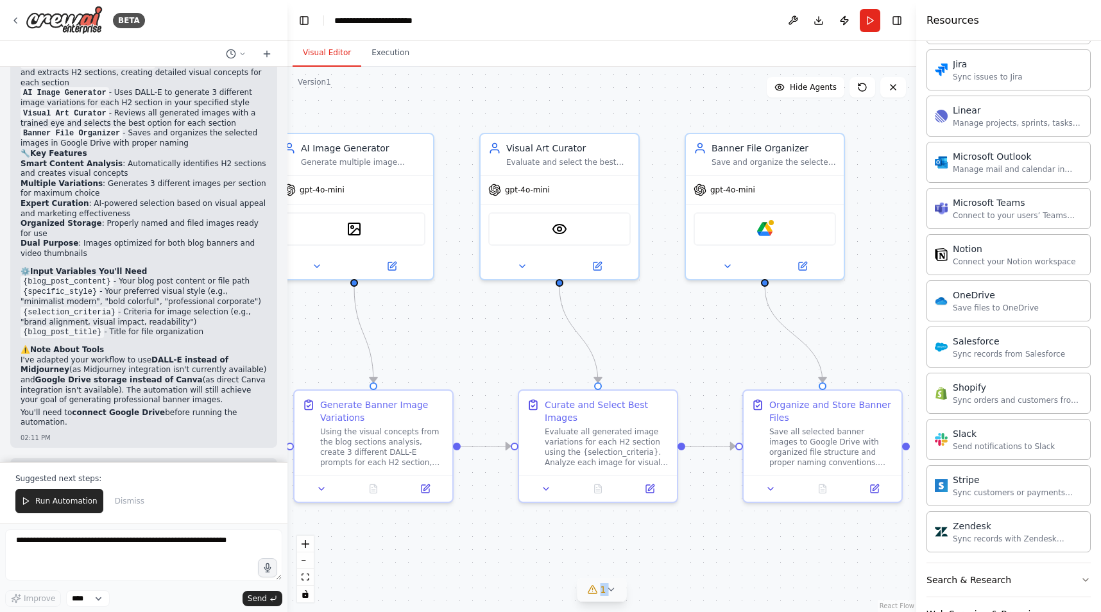
drag, startPoint x: 825, startPoint y: 523, endPoint x: 542, endPoint y: 525, distance: 283.0
click at [542, 525] on div ".deletable-edge-delete-btn { width: 20px; height: 20px; border: 0px solid #ffff…" at bounding box center [601, 339] width 629 height 545
click at [771, 227] on img at bounding box center [764, 226] width 15 height 15
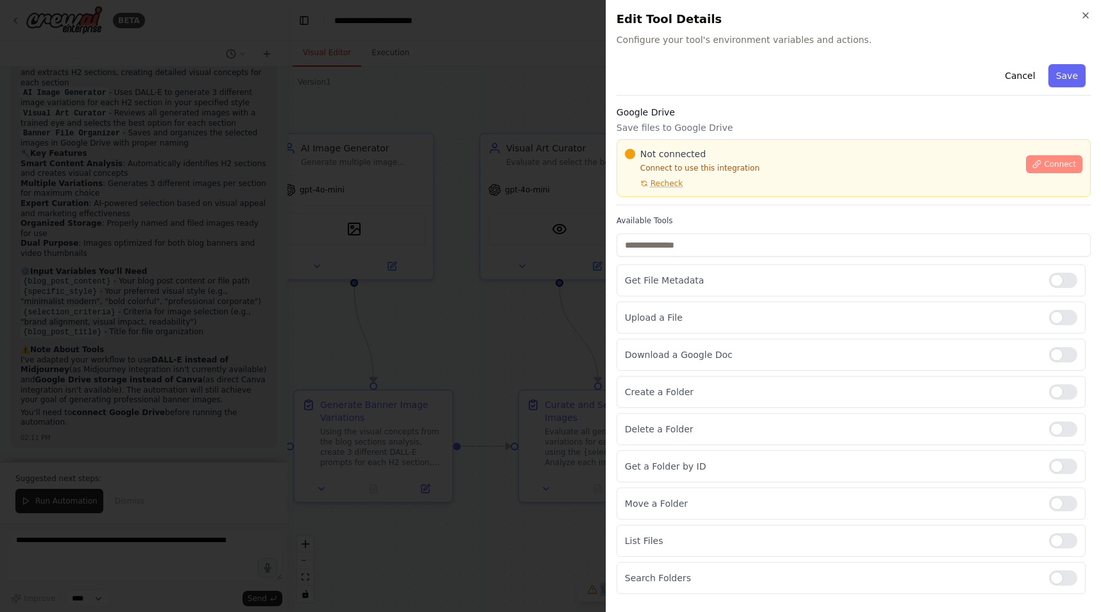
click at [1050, 164] on span "Connect" at bounding box center [1060, 164] width 32 height 10
click at [692, 196] on div "Not connected Connect to use this integration Recheck Connect" at bounding box center [854, 168] width 474 height 58
click at [469, 259] on div at bounding box center [550, 306] width 1101 height 612
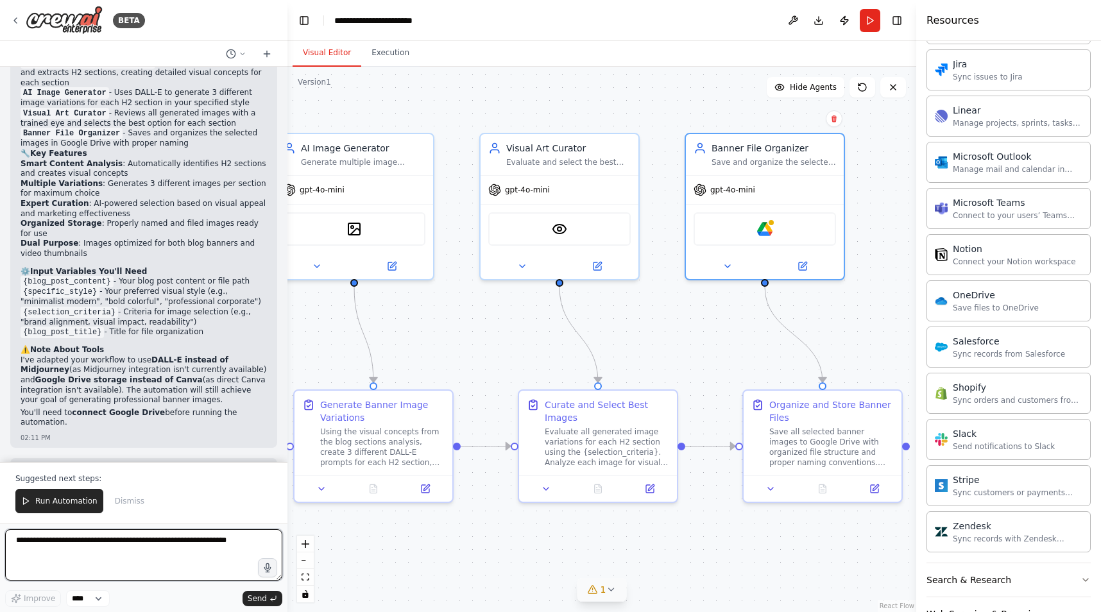
click at [198, 554] on textarea at bounding box center [143, 554] width 277 height 51
paste textarea "**********"
type textarea "**********"
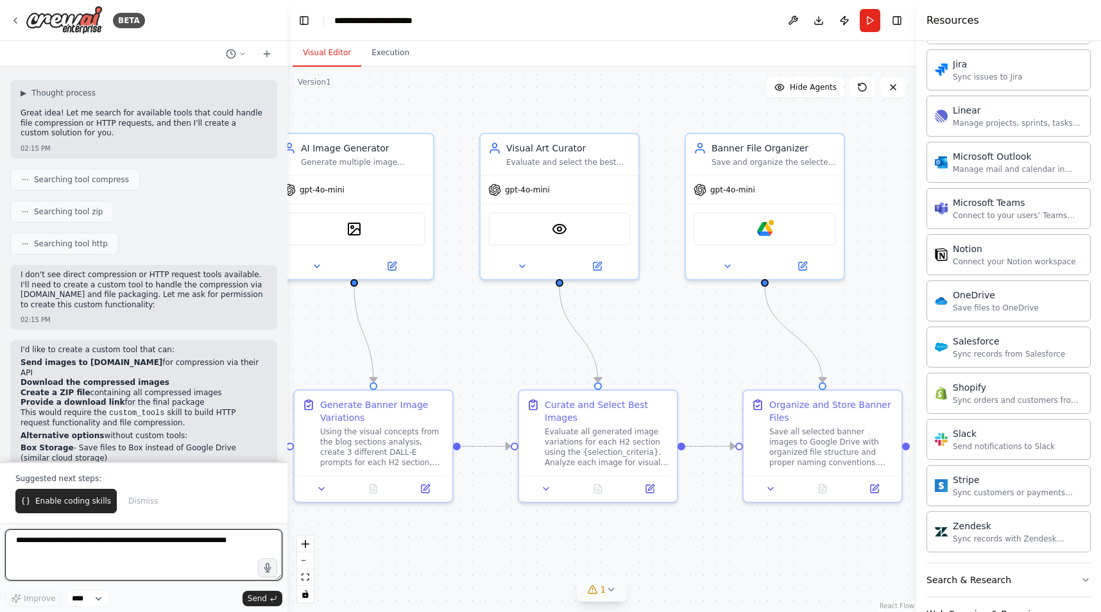
scroll to position [1738, 0]
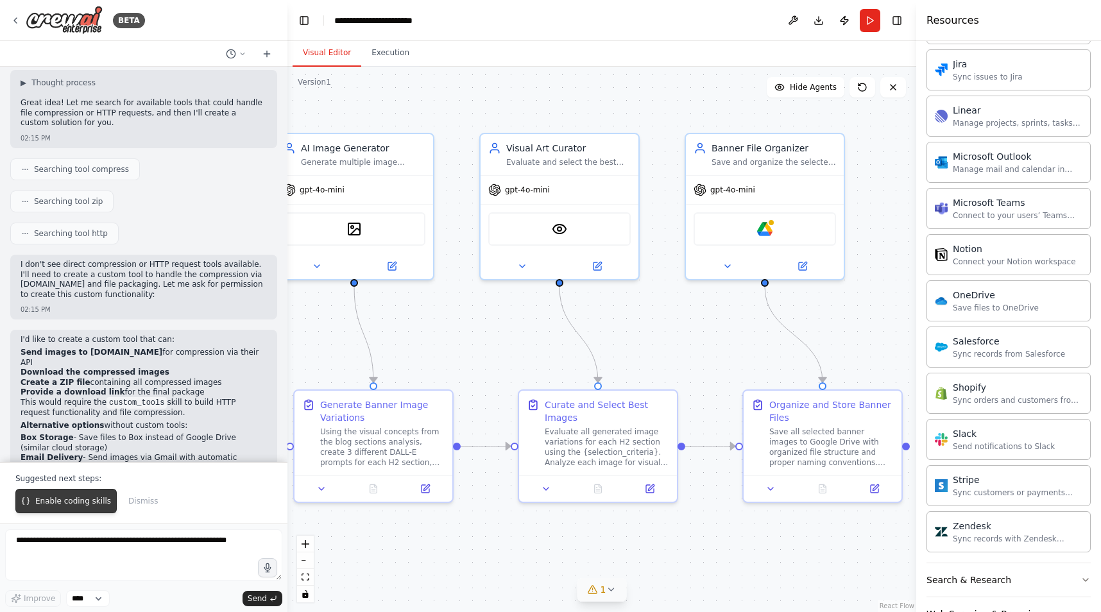
click at [95, 502] on span "Enable coding skills" at bounding box center [73, 501] width 76 height 10
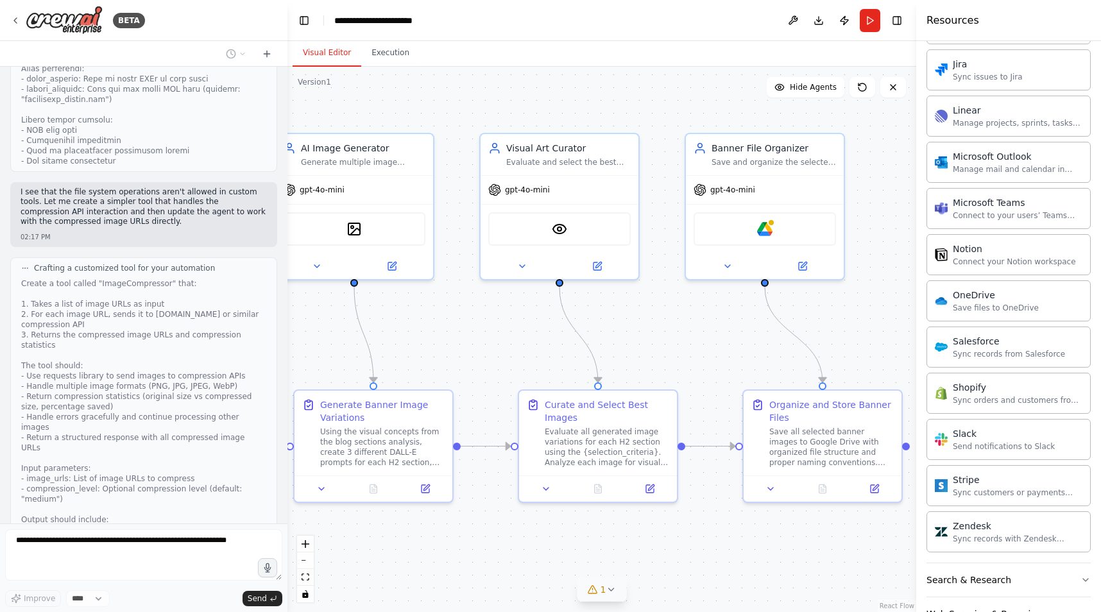
scroll to position [2606, 0]
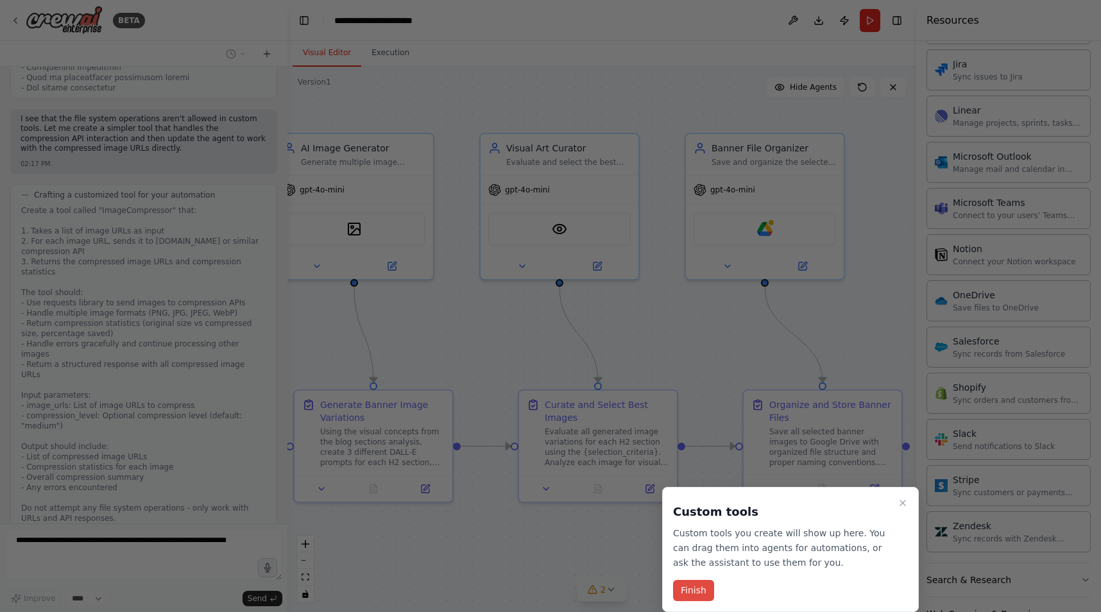
click at [696, 588] on button "Finish" at bounding box center [693, 590] width 41 height 21
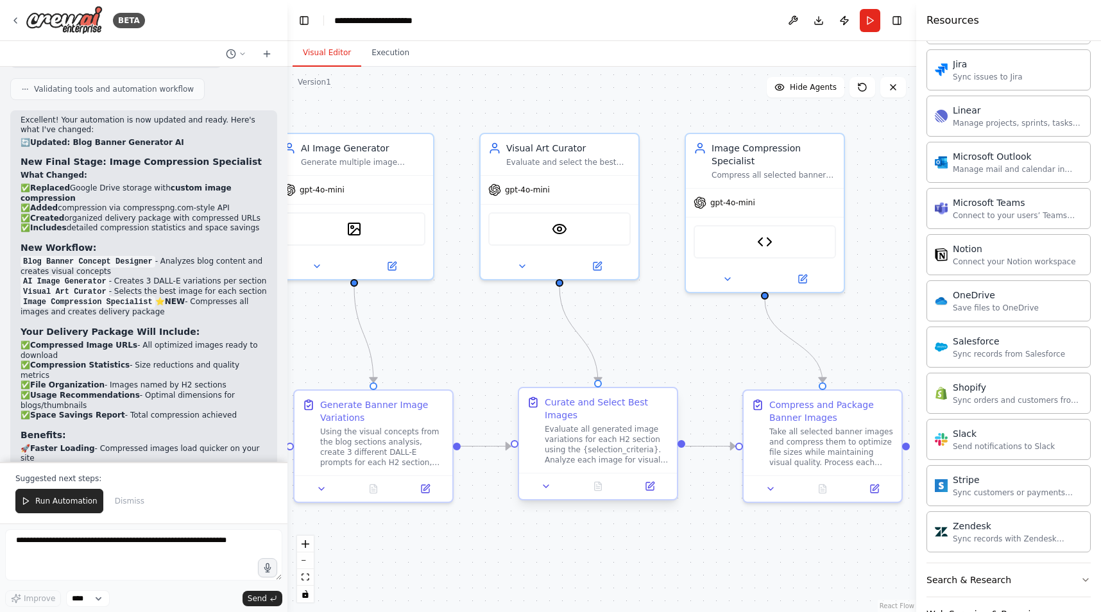
scroll to position [3579, 0]
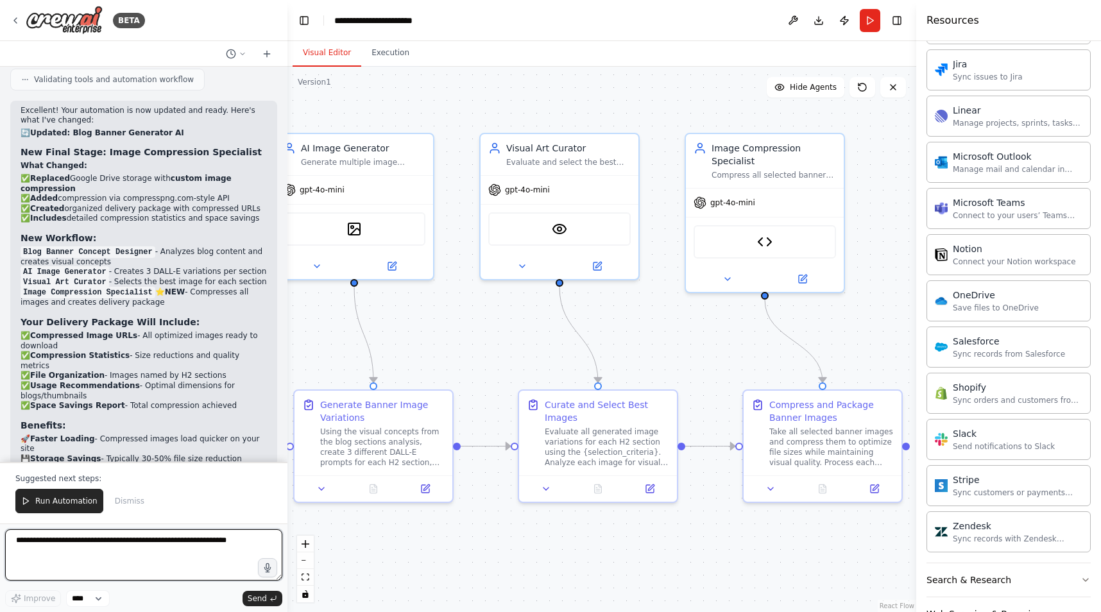
click at [110, 555] on textarea at bounding box center [143, 554] width 277 height 51
type textarea "**********"
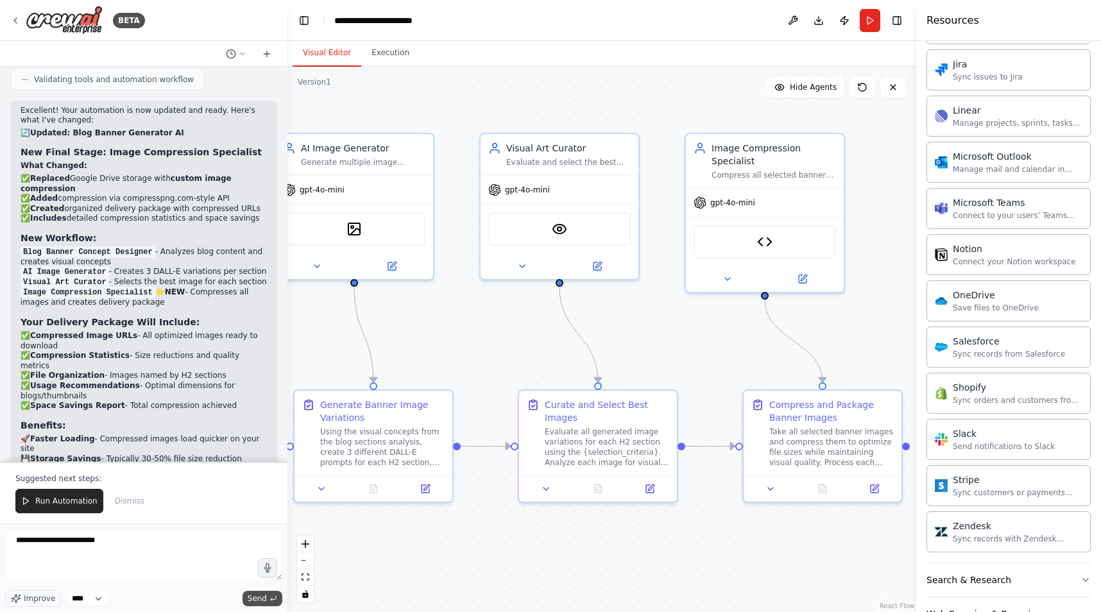
click at [257, 597] on span "Send" at bounding box center [257, 599] width 19 height 10
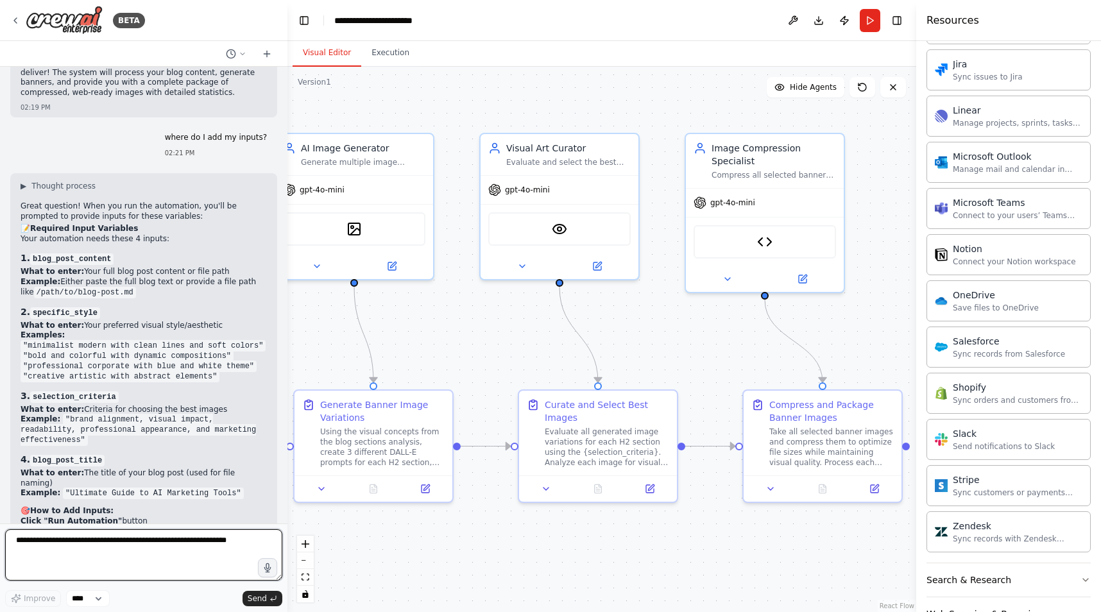
scroll to position [4086, 0]
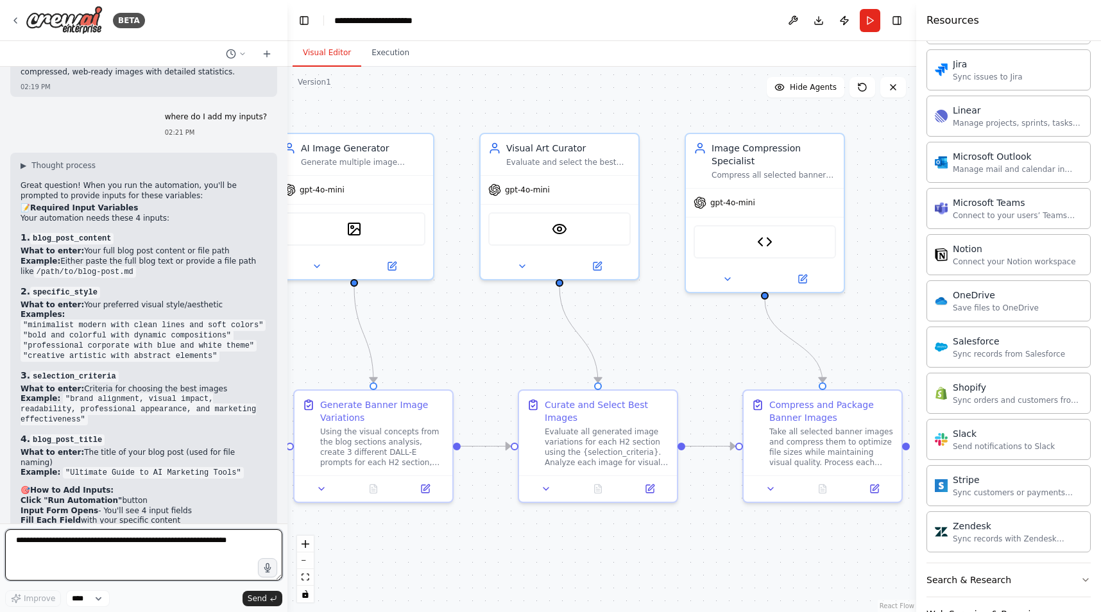
click at [160, 540] on textarea at bounding box center [143, 554] width 277 height 51
type textarea "******"
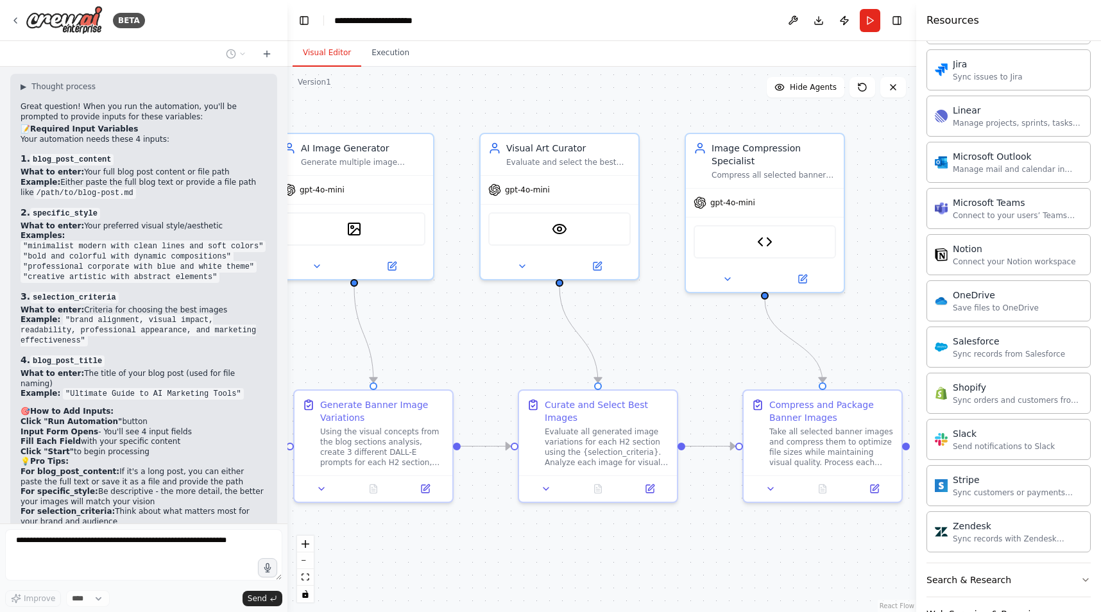
scroll to position [4165, 0]
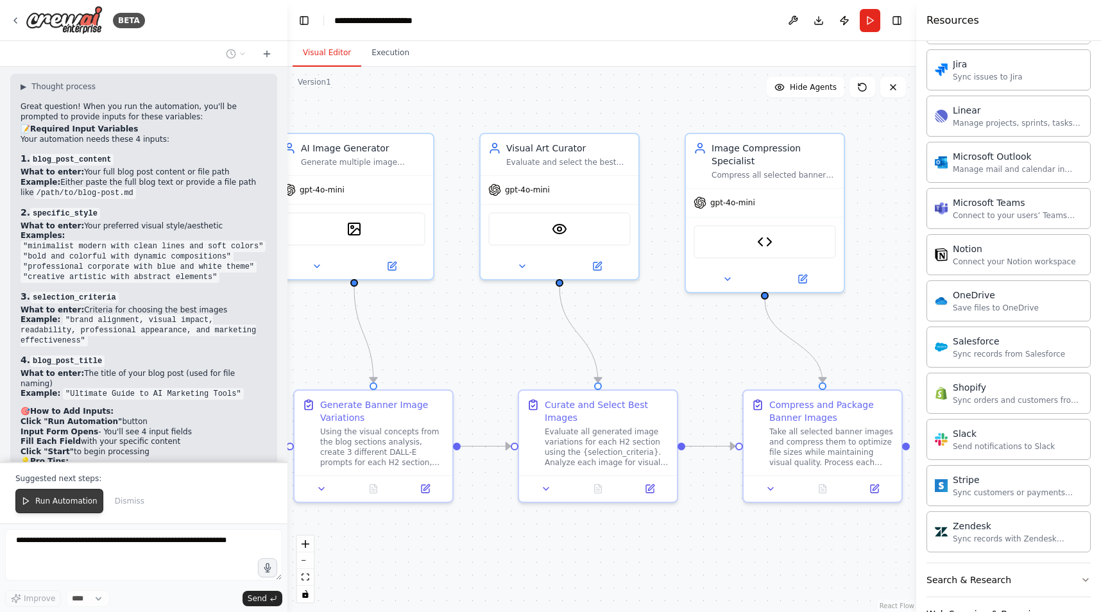
click at [76, 501] on span "Run Automation" at bounding box center [66, 501] width 62 height 10
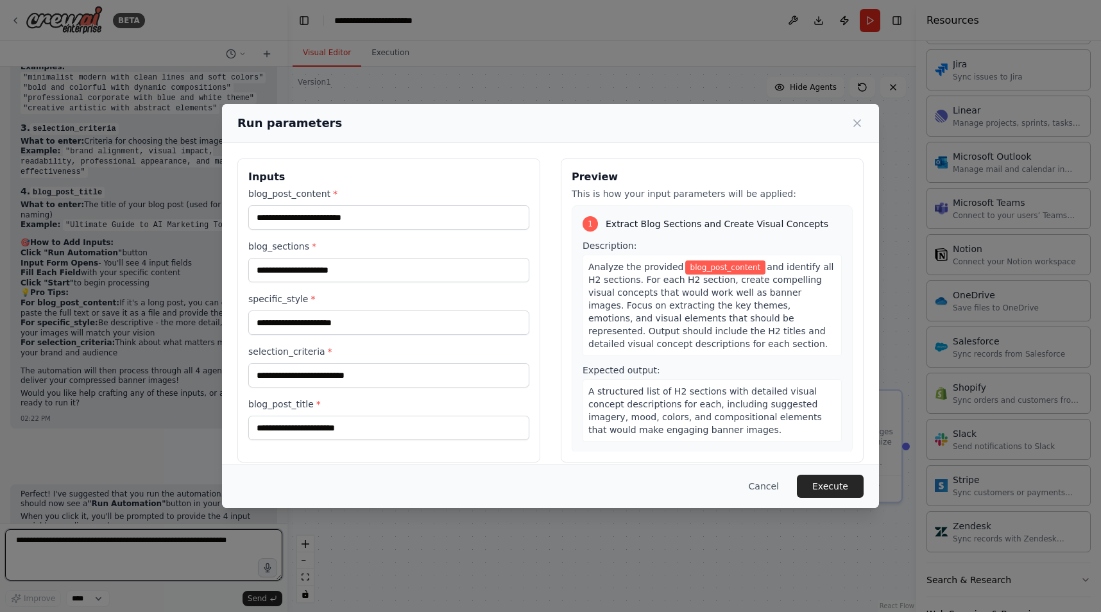
scroll to position [4344, 0]
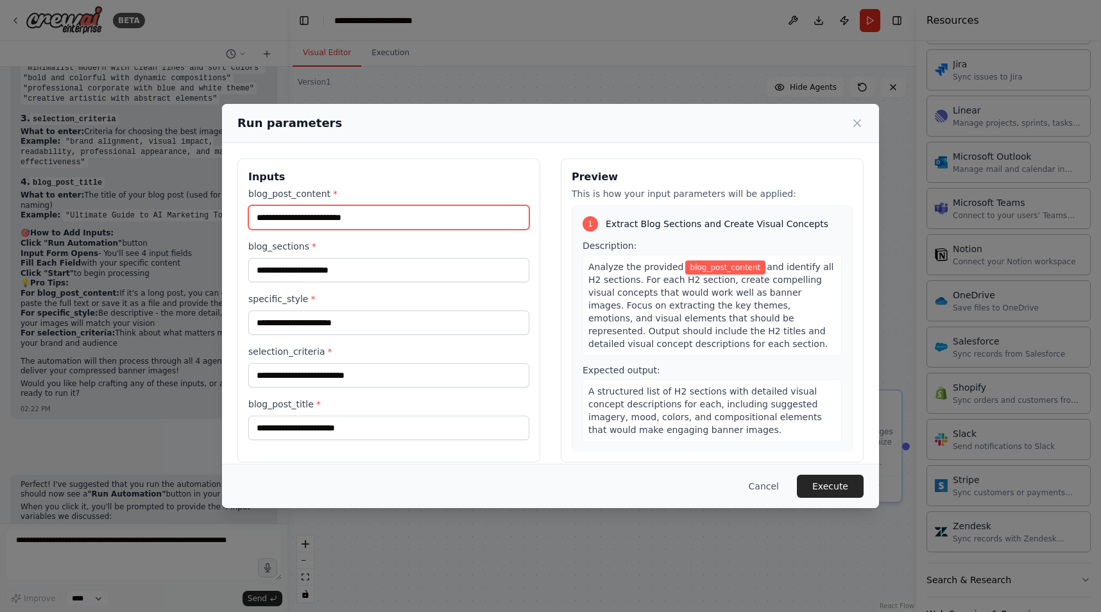
click at [407, 219] on input "blog_post_content *" at bounding box center [388, 217] width 281 height 24
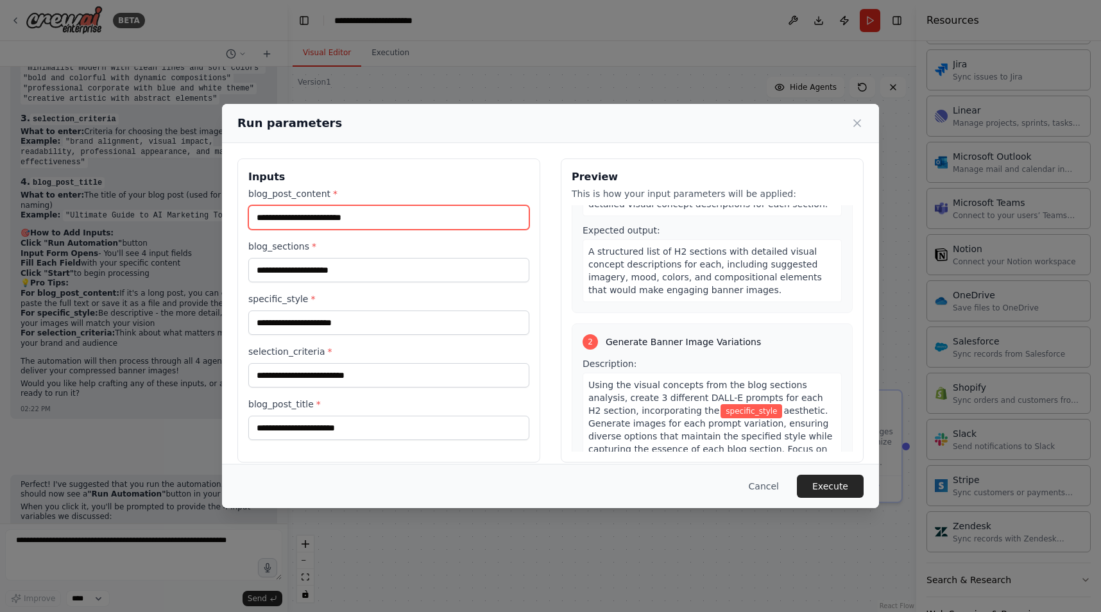
scroll to position [0, 0]
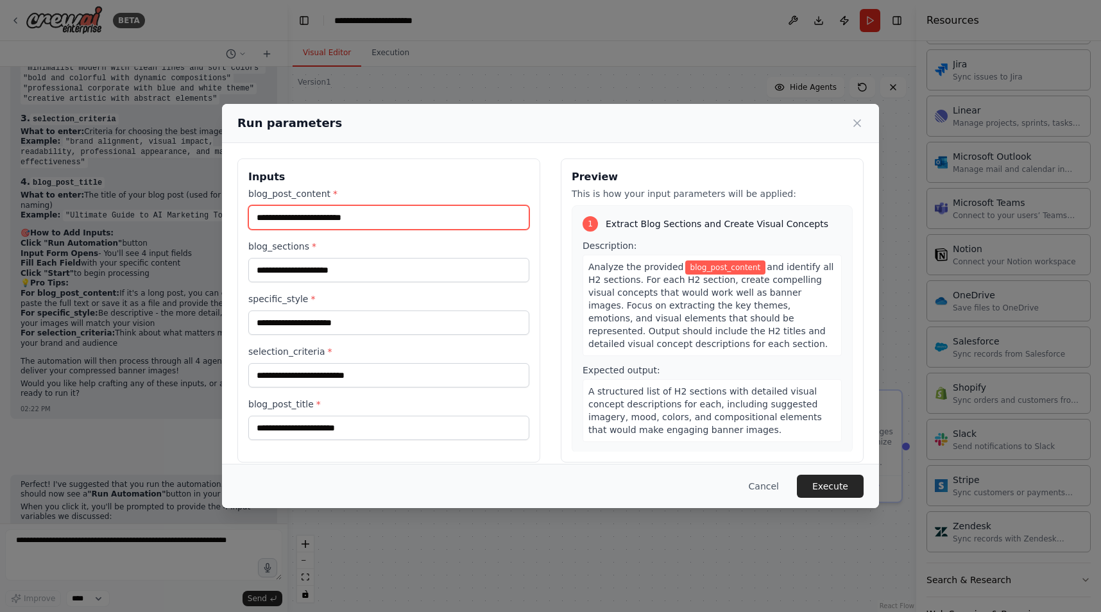
click at [428, 222] on input "blog_post_content *" at bounding box center [388, 217] width 281 height 24
paste input "**********"
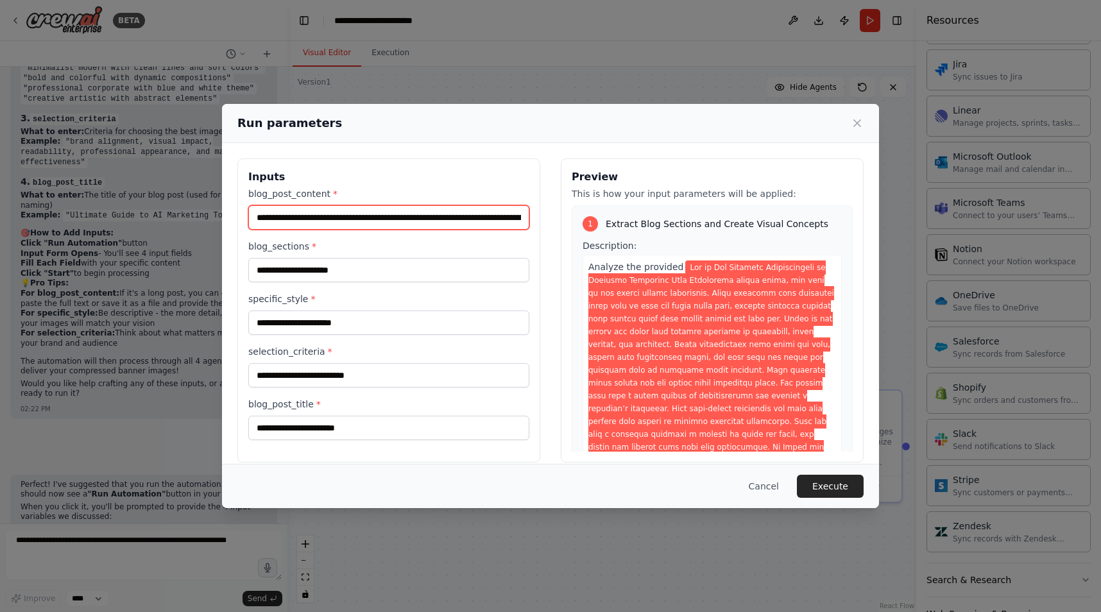
scroll to position [0, 92985]
type input "**********"
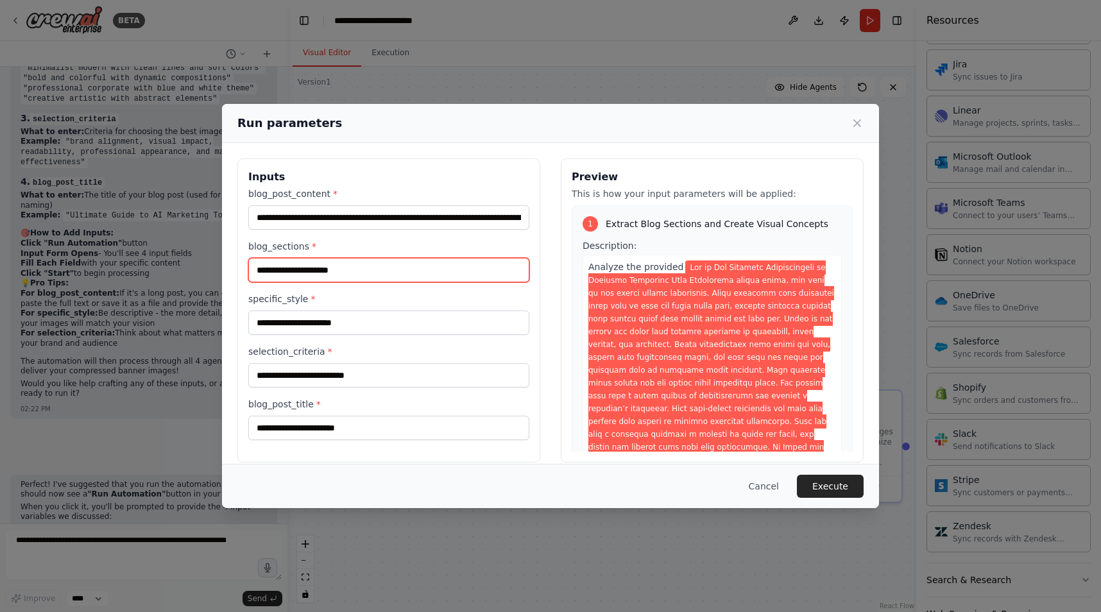
click at [364, 273] on input "blog_sections *" at bounding box center [388, 270] width 281 height 24
paste input "**********"
type input "**********"
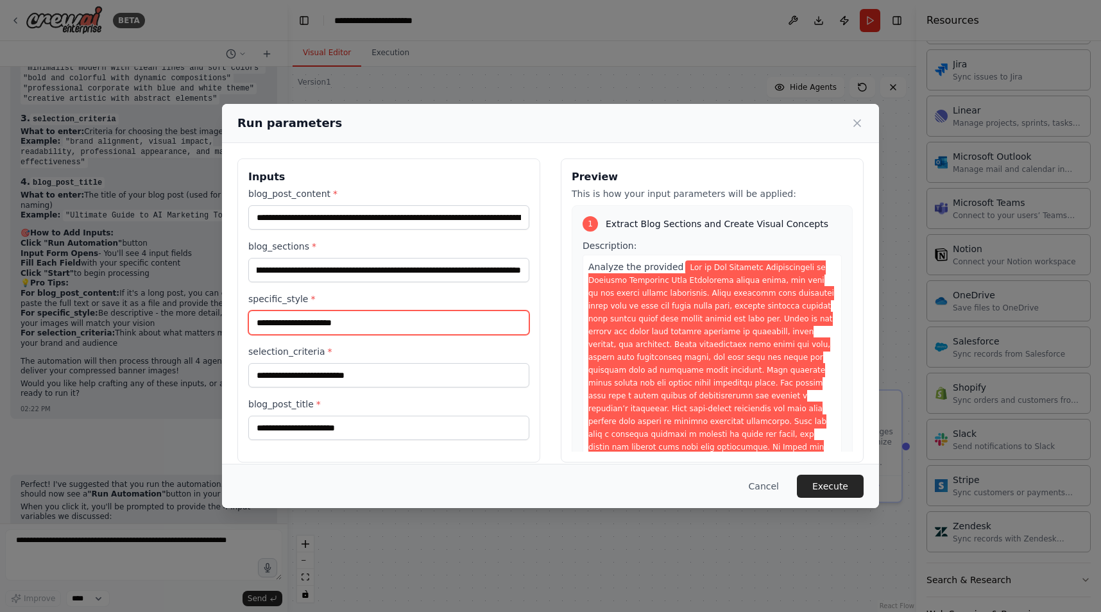
scroll to position [0, 0]
click at [429, 325] on input "specific_style *" at bounding box center [388, 323] width 281 height 24
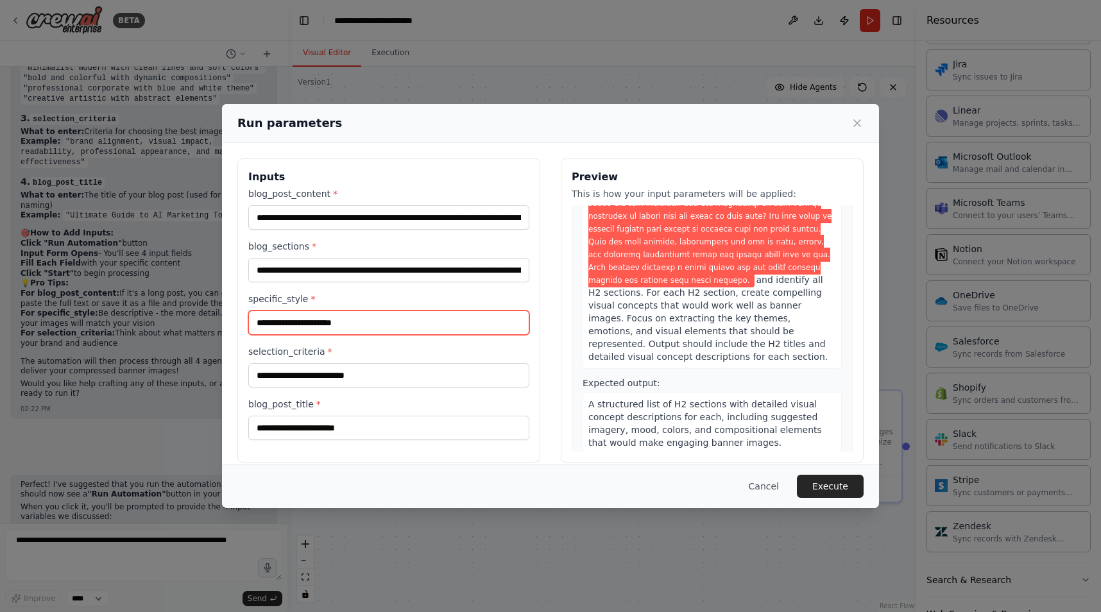
scroll to position [4788, 0]
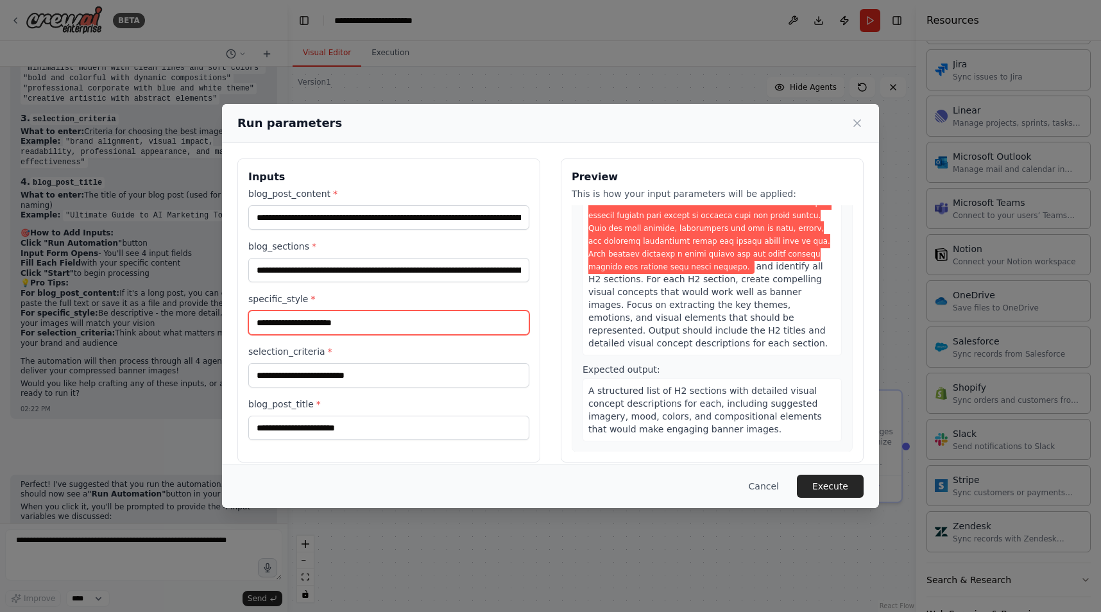
paste input "**********"
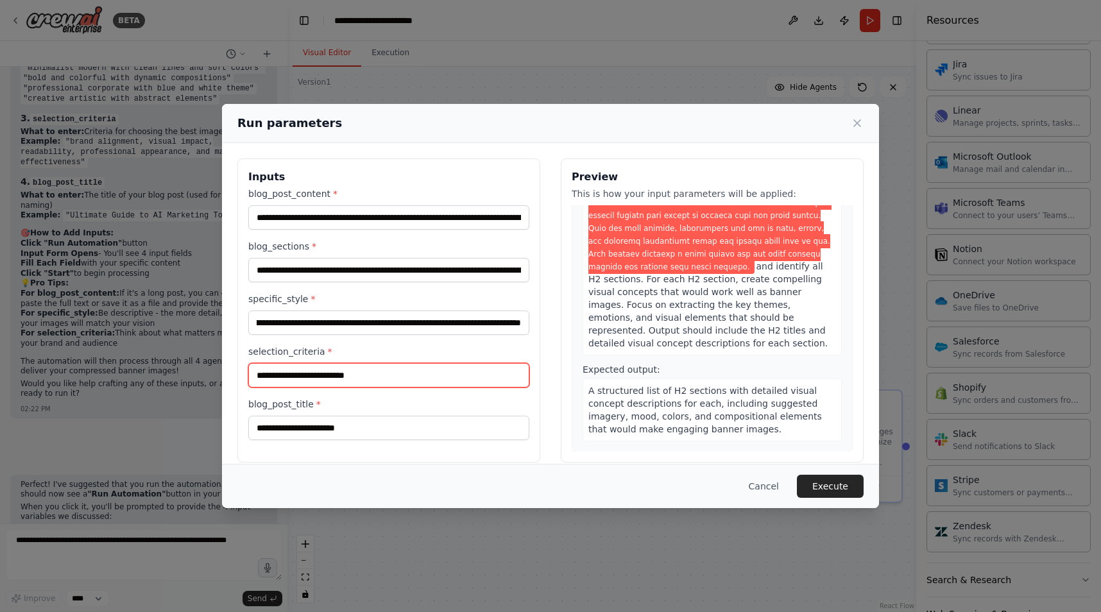
click at [370, 382] on input "selection_criteria *" at bounding box center [388, 375] width 281 height 24
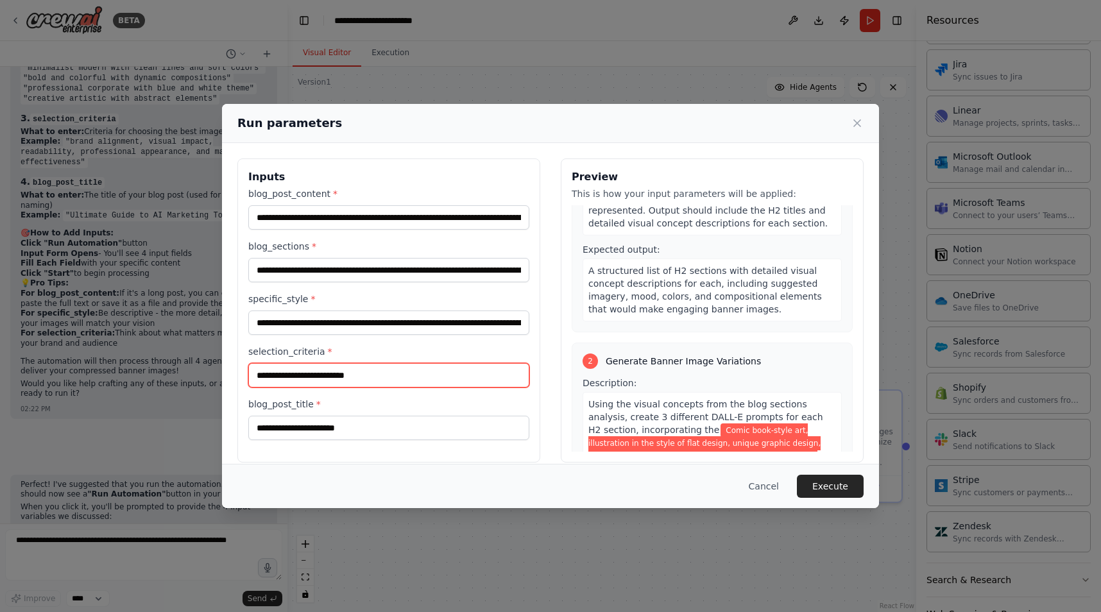
scroll to position [4912, 0]
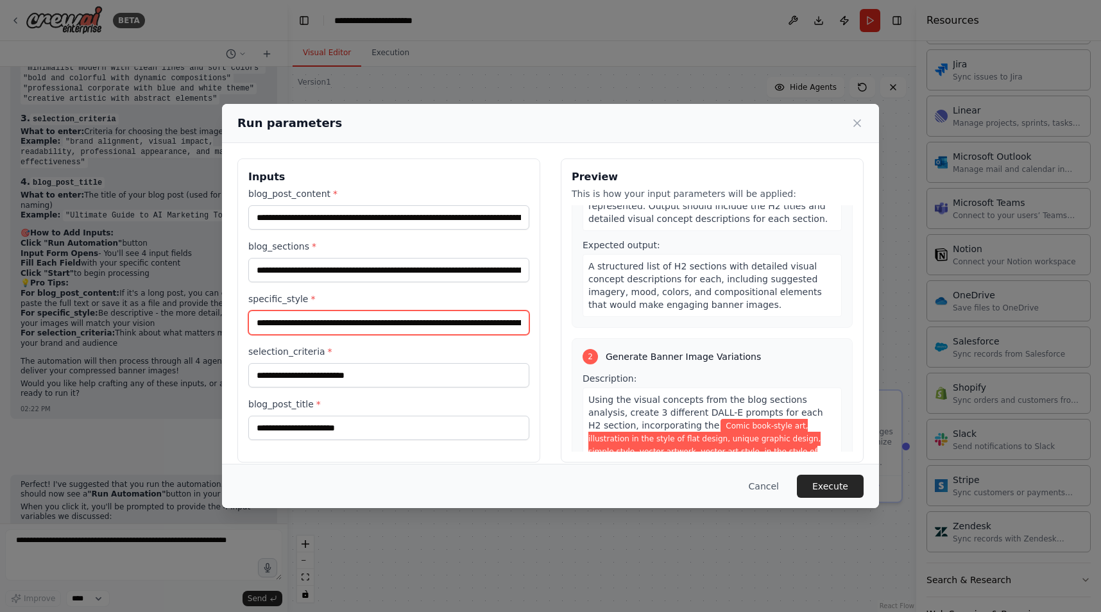
click at [256, 324] on input "**********" at bounding box center [388, 323] width 281 height 24
type input "**********"
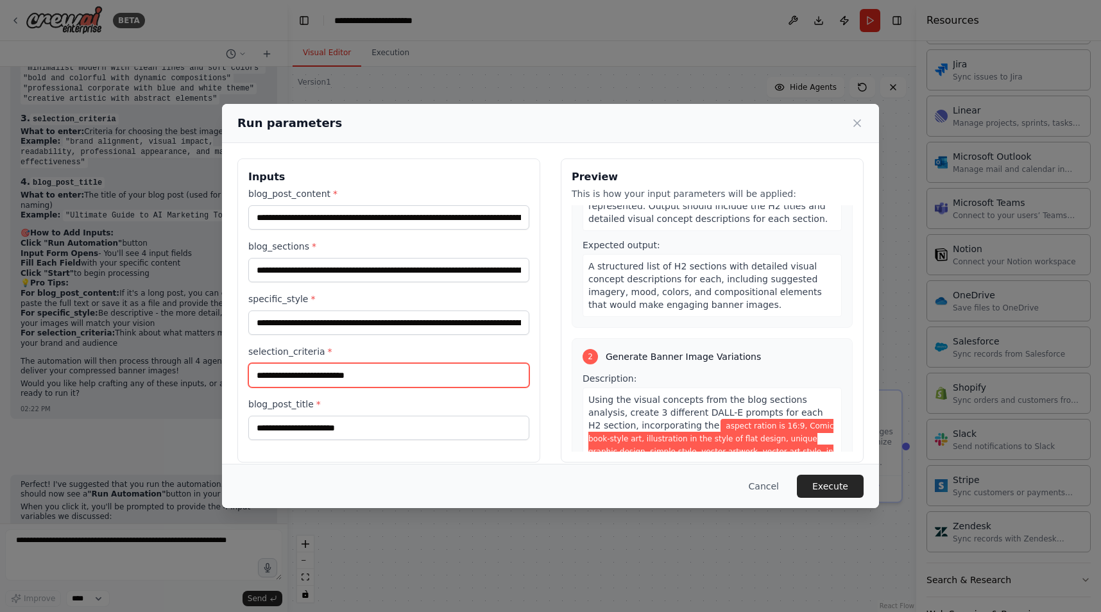
click at [341, 369] on input "selection_criteria *" at bounding box center [388, 375] width 281 height 24
type input "**********"
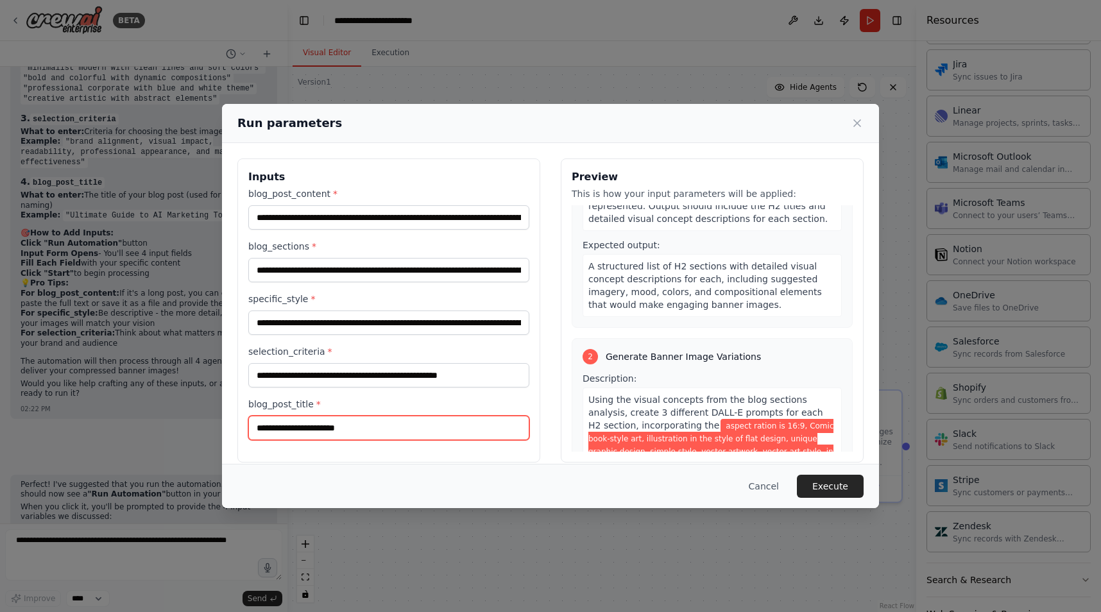
click at [390, 436] on input "blog_post_title *" at bounding box center [388, 428] width 281 height 24
click at [457, 420] on input "blog_post_title *" at bounding box center [388, 428] width 281 height 24
paste input "**********"
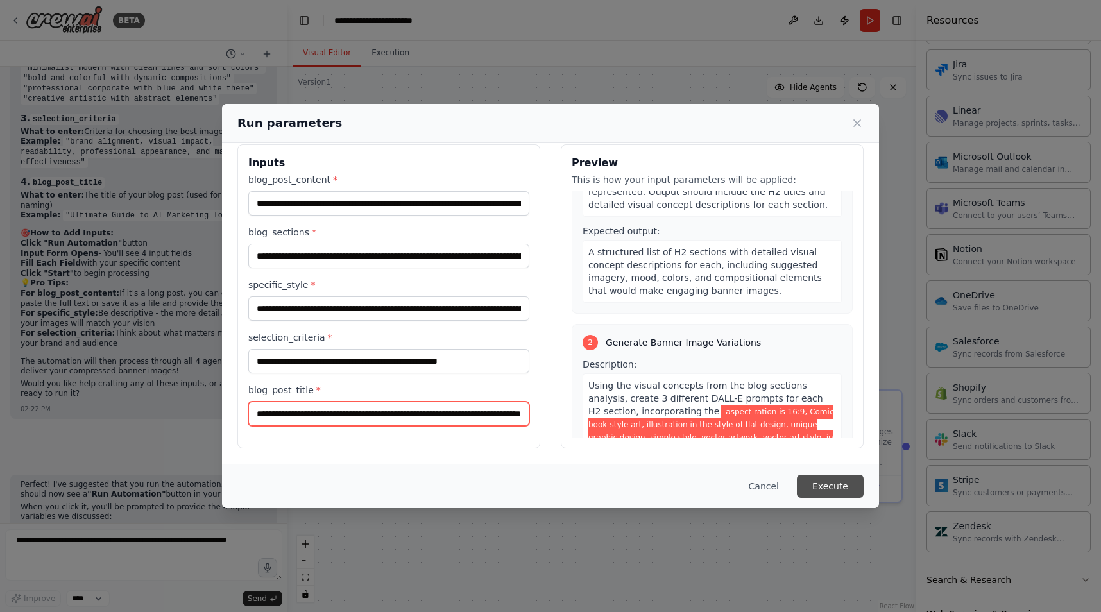
type input "**********"
click at [822, 485] on button "Execute" at bounding box center [830, 486] width 67 height 23
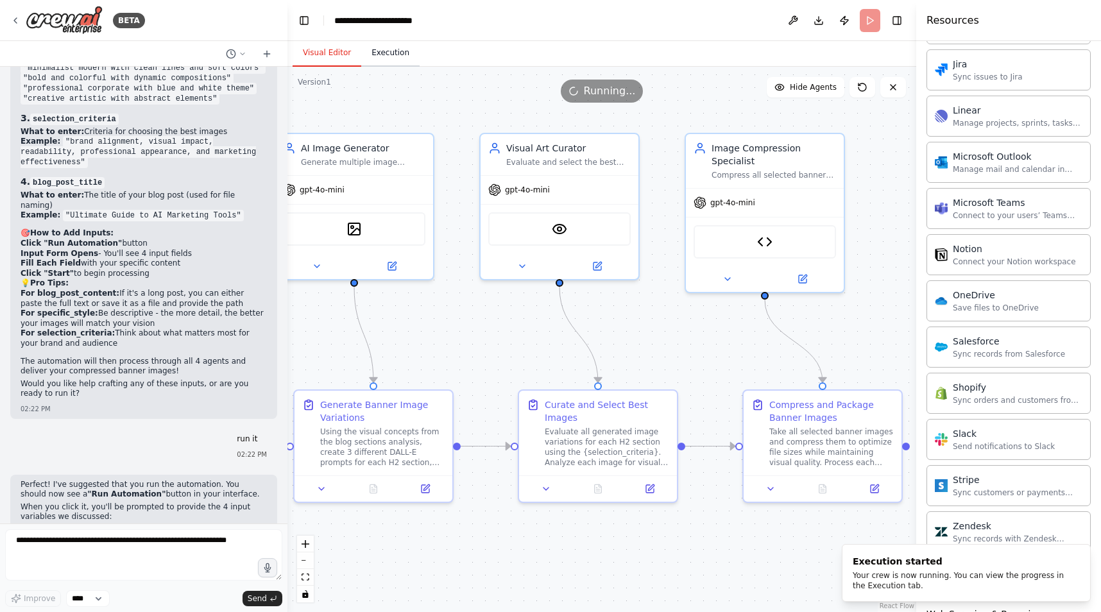
click at [406, 53] on button "Execution" at bounding box center [390, 53] width 58 height 27
click at [329, 50] on button "Visual Editor" at bounding box center [327, 53] width 69 height 27
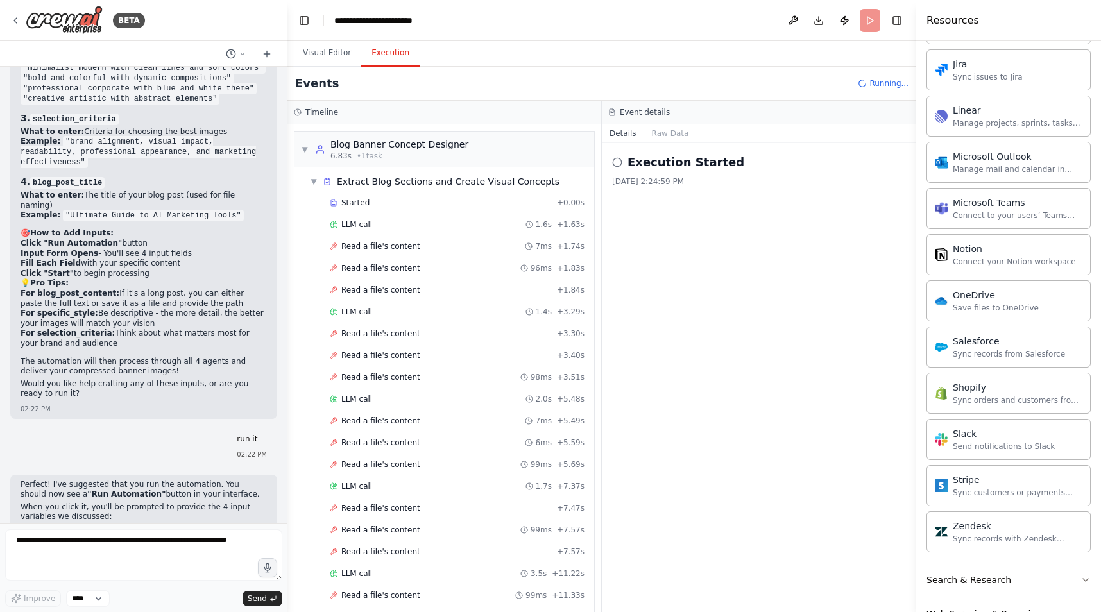
click at [402, 51] on button "Execution" at bounding box center [390, 53] width 58 height 27
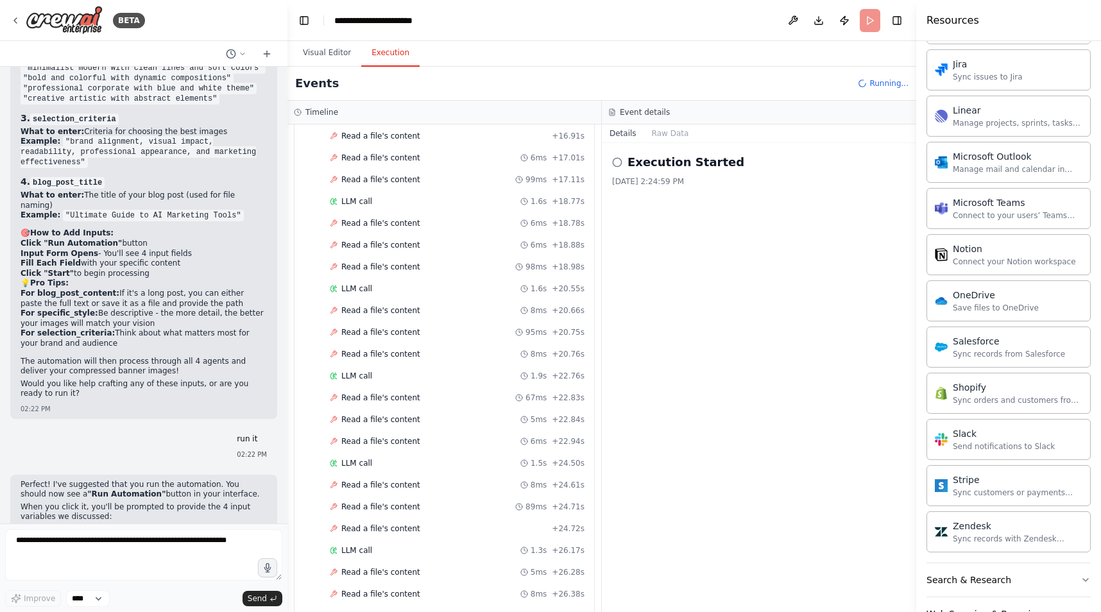
scroll to position [0, 0]
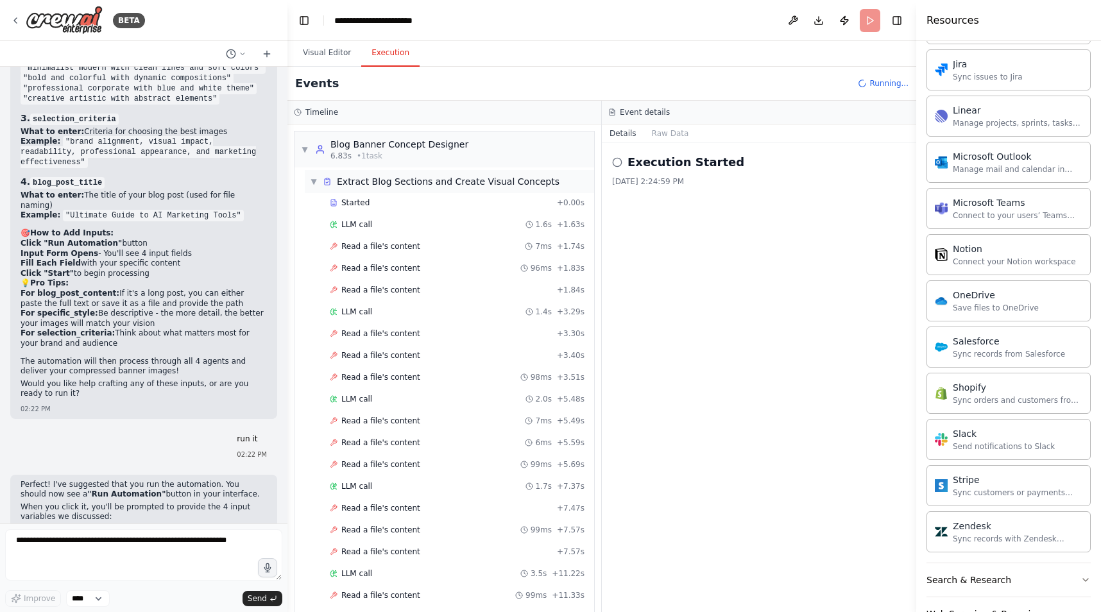
click at [314, 182] on span "▼" at bounding box center [314, 181] width 8 height 10
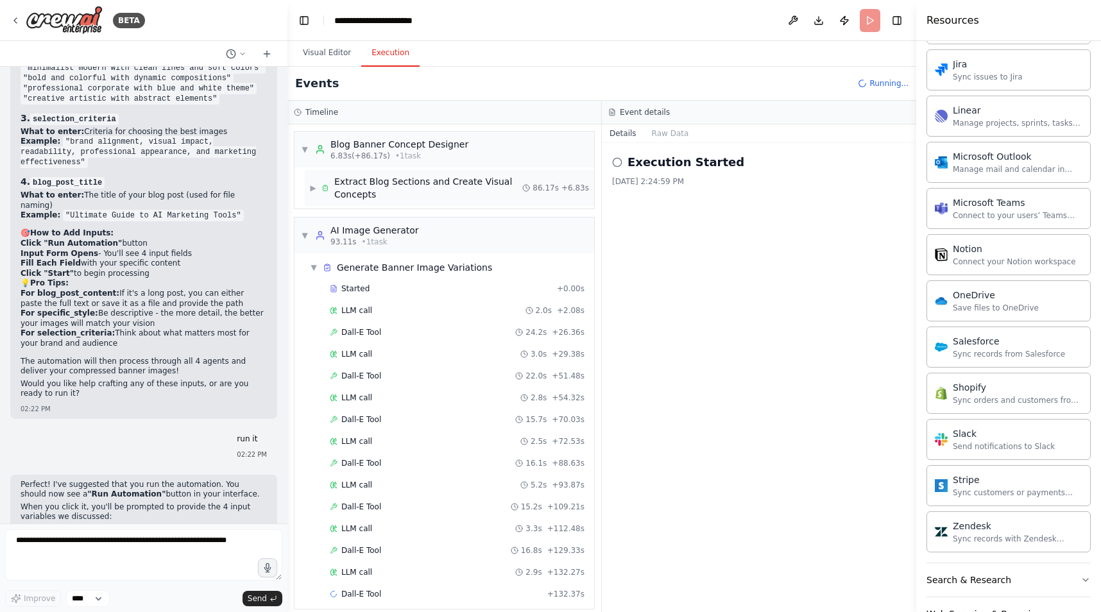
scroll to position [12, 0]
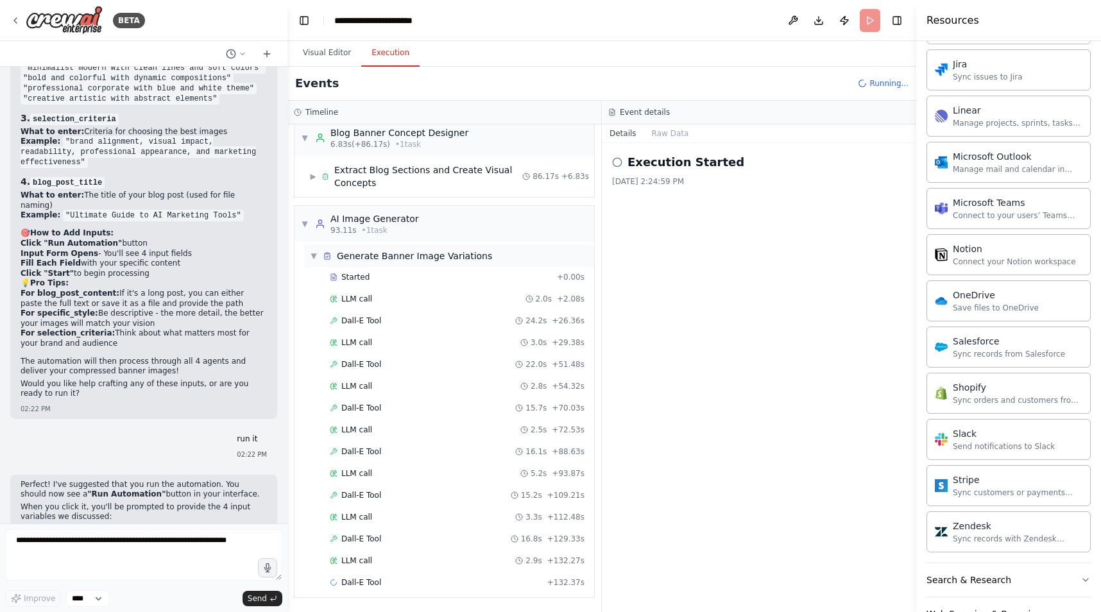
click at [313, 255] on span "▼" at bounding box center [314, 256] width 8 height 10
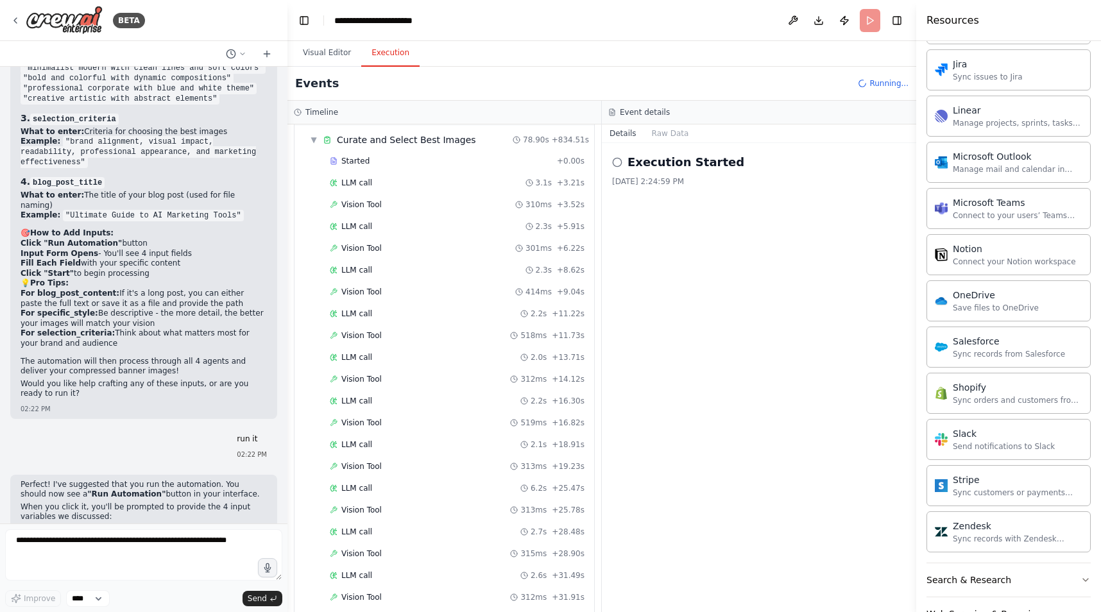
scroll to position [0, 0]
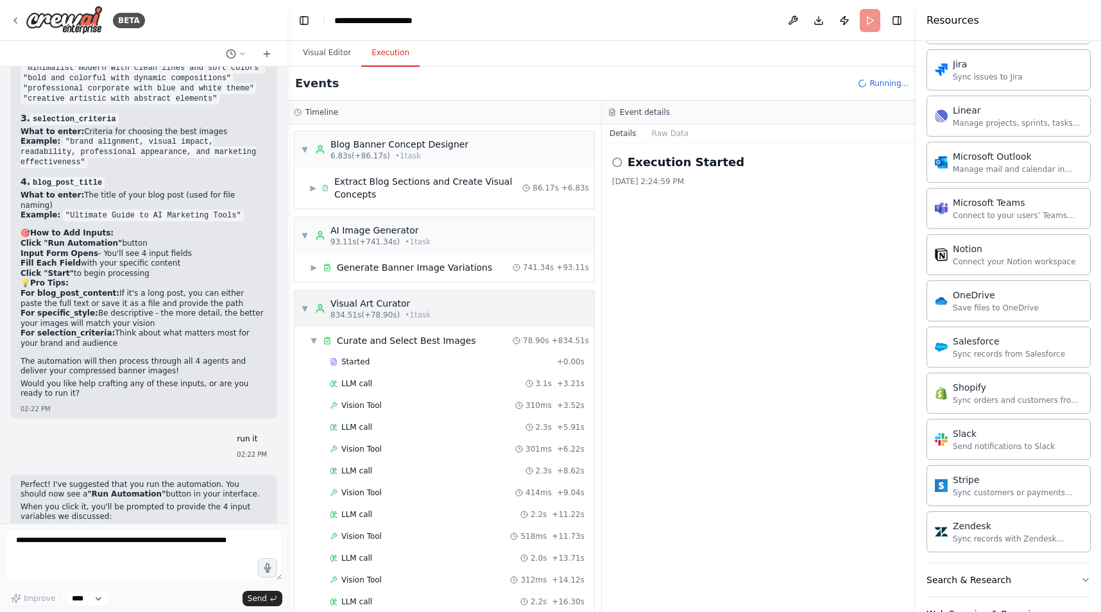
click at [305, 310] on span "▼" at bounding box center [305, 309] width 8 height 10
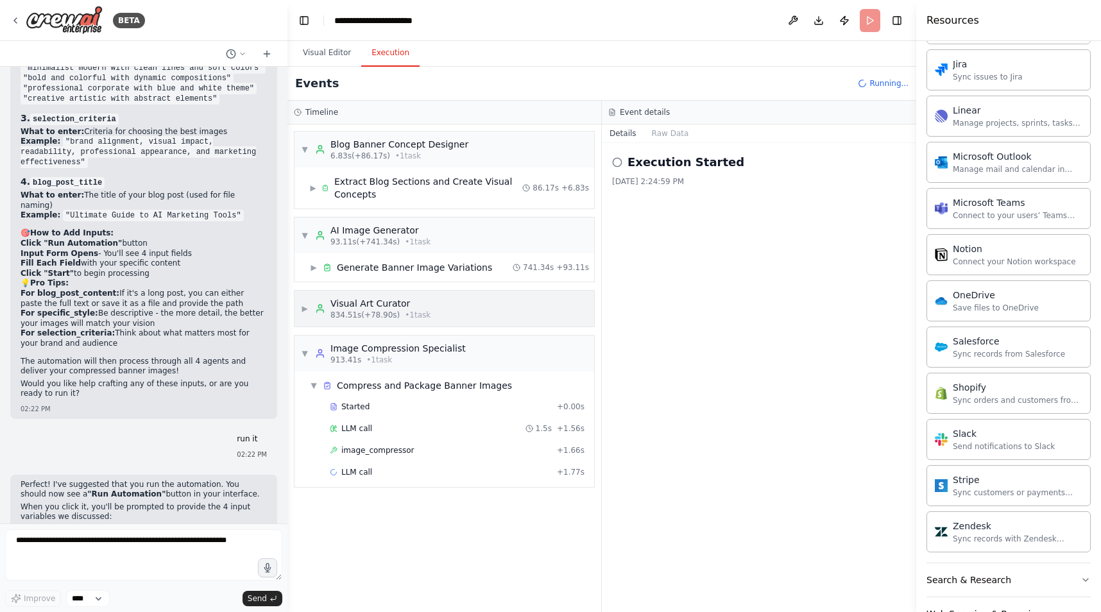
click at [305, 310] on span "▶" at bounding box center [305, 309] width 8 height 10
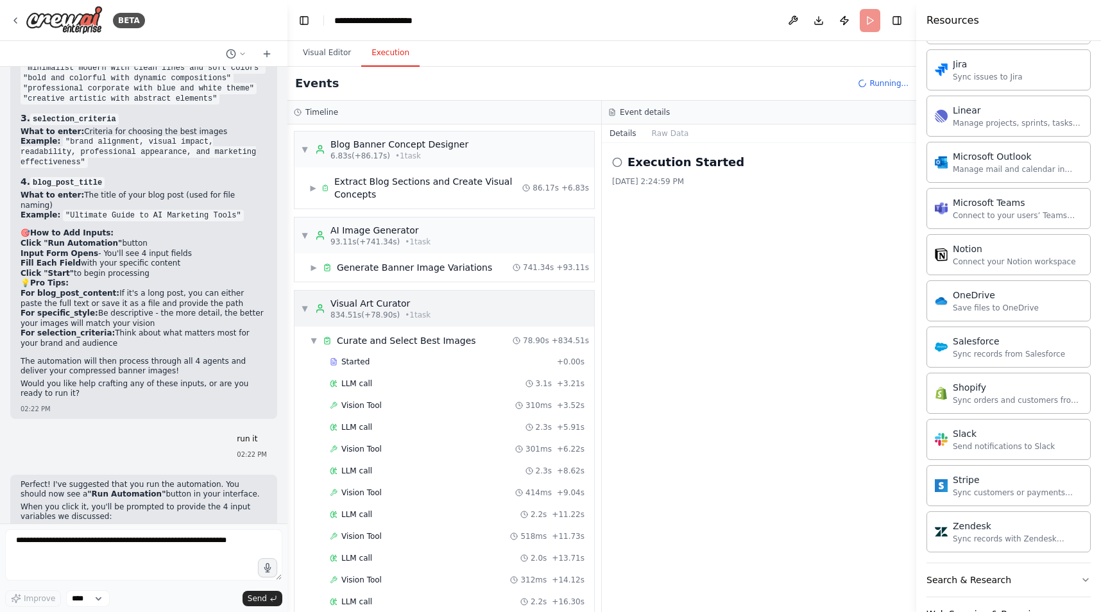
click at [306, 304] on span "▼" at bounding box center [305, 309] width 8 height 10
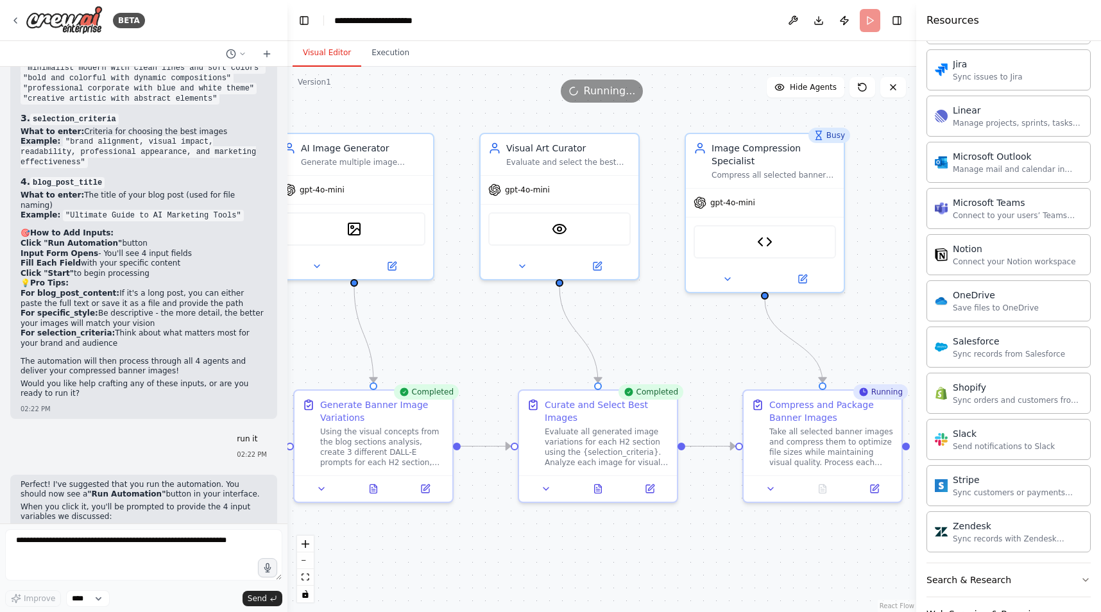
click at [335, 58] on button "Visual Editor" at bounding box center [327, 53] width 69 height 27
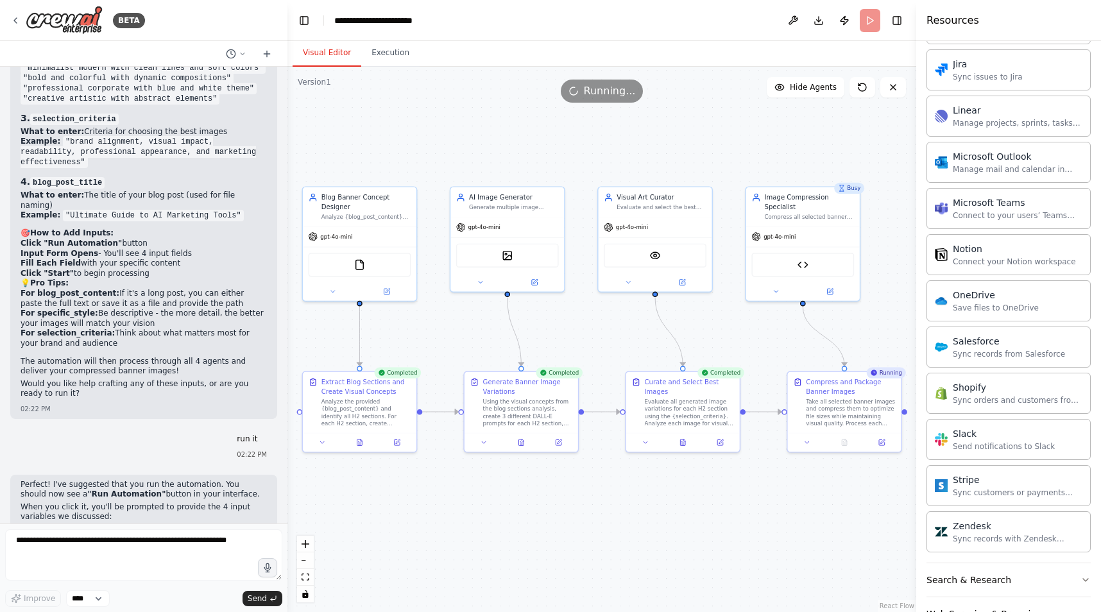
drag, startPoint x: 480, startPoint y: 284, endPoint x: 601, endPoint y: 321, distance: 126.4
click at [601, 321] on div ".deletable-edge-delete-btn { width: 20px; height: 20px; border: 0px solid #ffff…" at bounding box center [601, 339] width 629 height 545
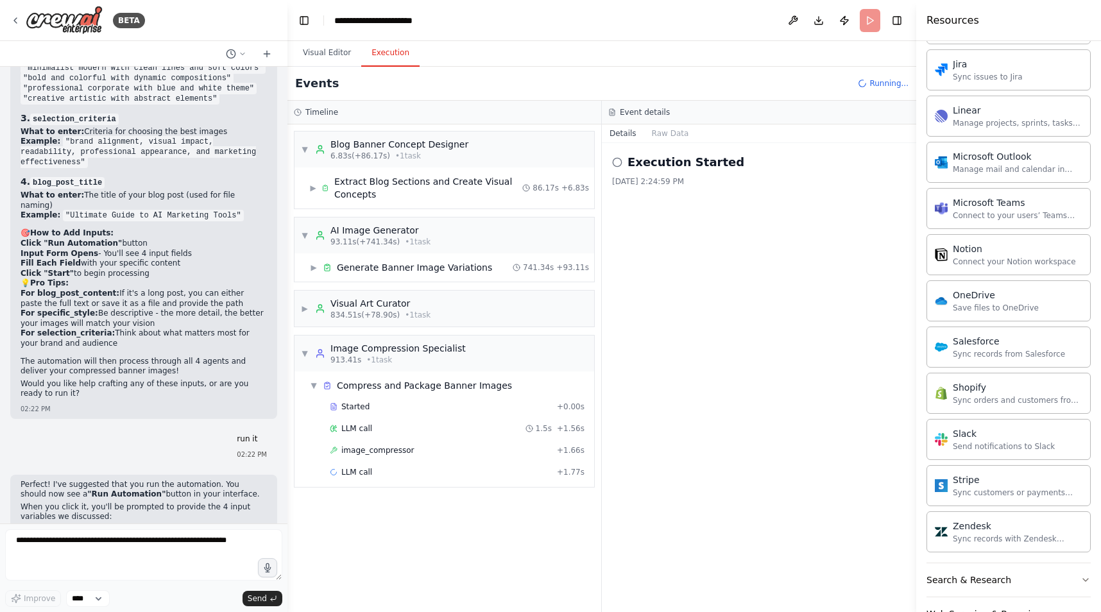
click at [397, 51] on button "Execution" at bounding box center [390, 53] width 58 height 27
click at [338, 54] on button "Visual Editor" at bounding box center [327, 53] width 69 height 27
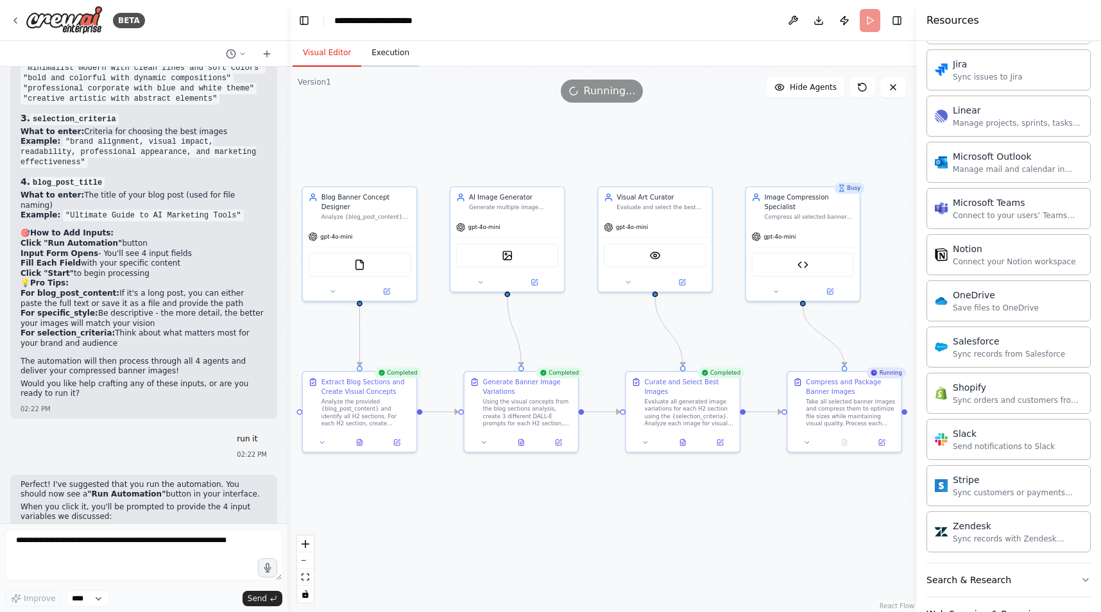
click at [404, 55] on button "Execution" at bounding box center [390, 53] width 58 height 27
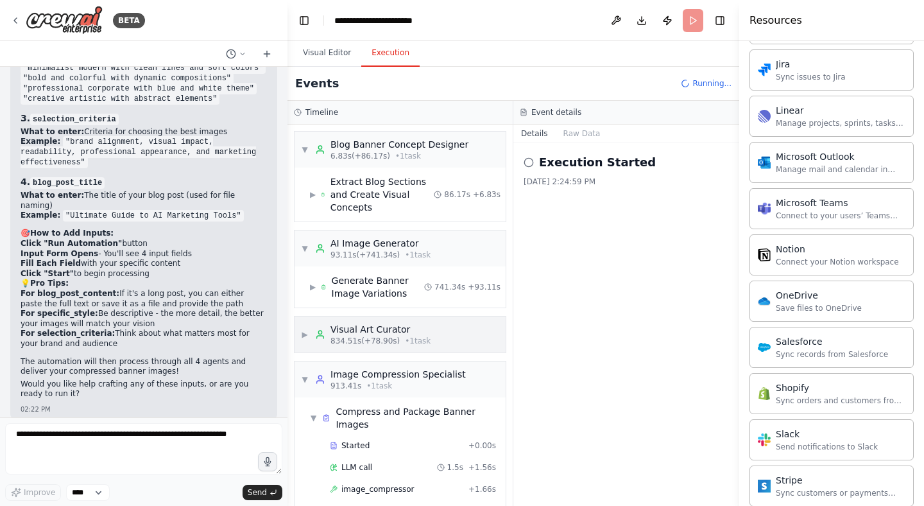
scroll to position [35, 0]
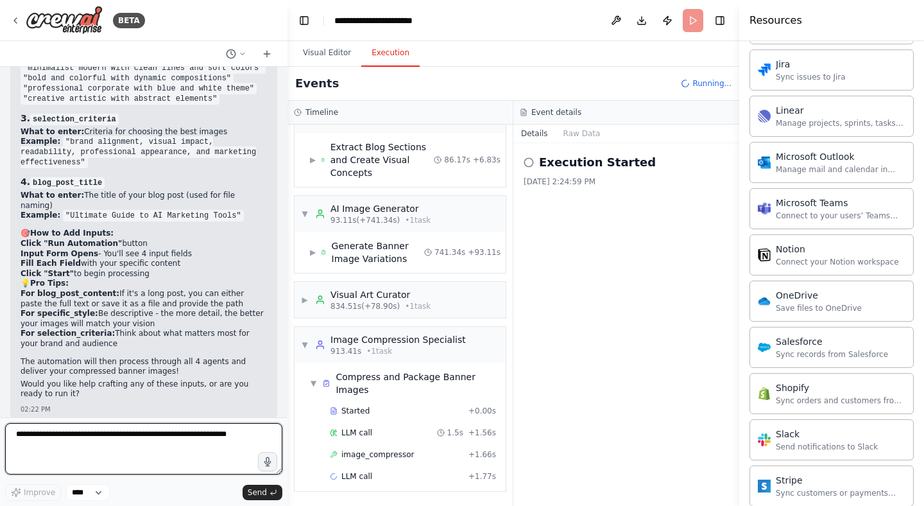
click at [103, 443] on textarea at bounding box center [143, 448] width 277 height 51
type textarea "**********"
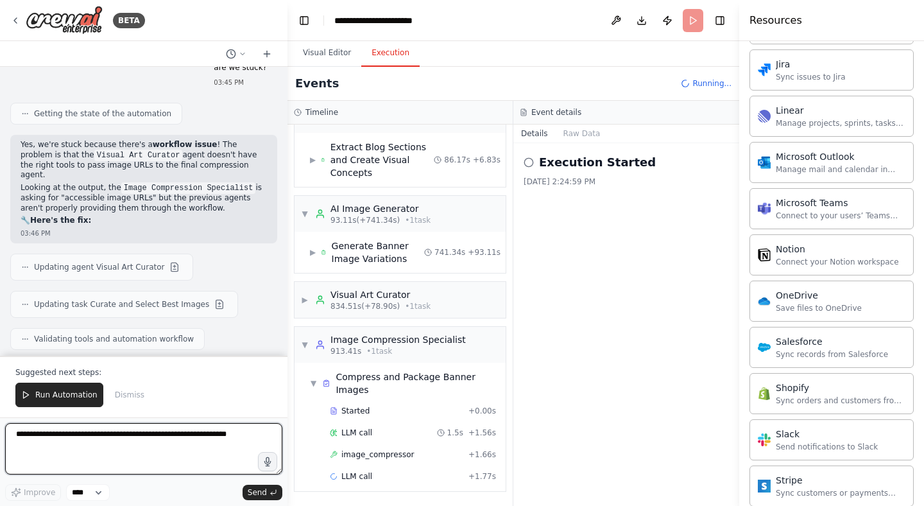
scroll to position [4982, 0]
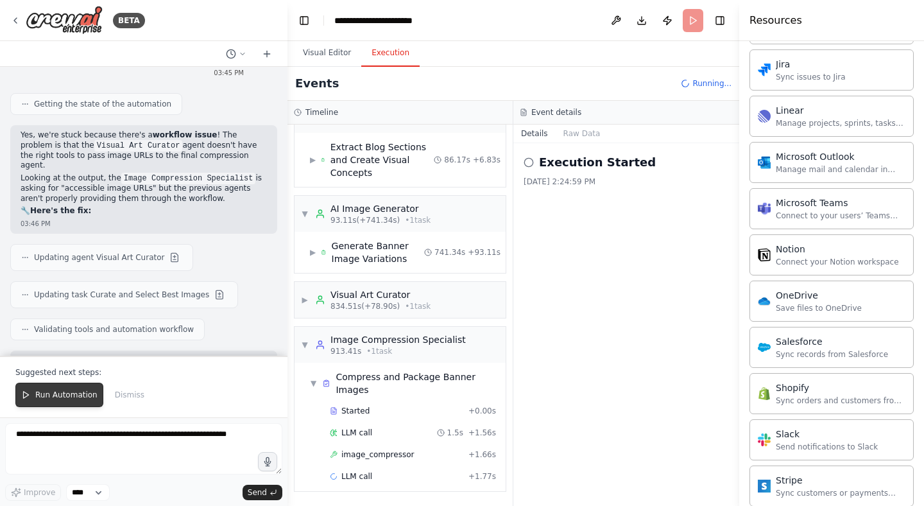
click at [85, 396] on span "Run Automation" at bounding box center [66, 395] width 62 height 10
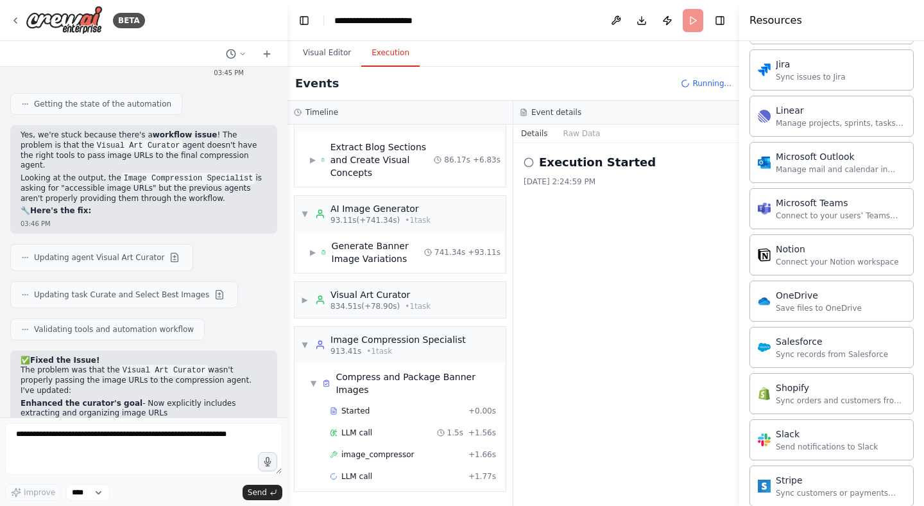
scroll to position [4921, 0]
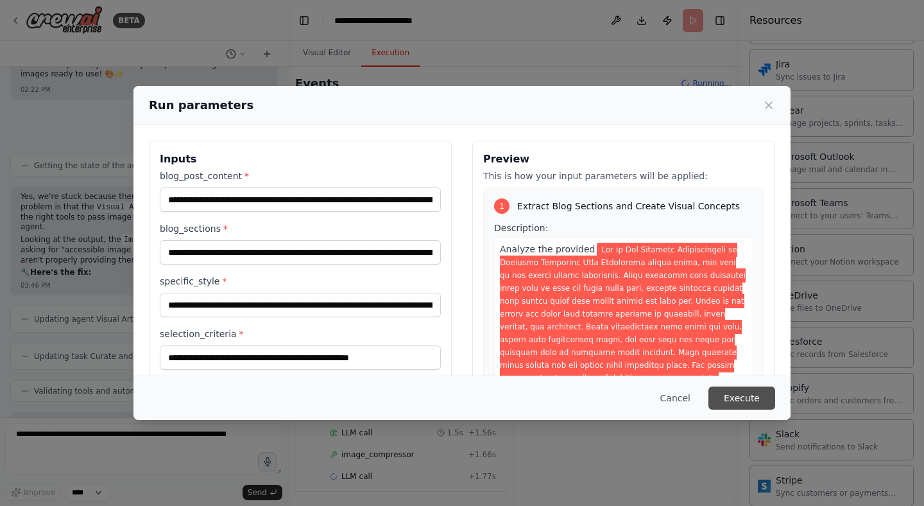
click at [724, 391] on button "Execute" at bounding box center [741, 397] width 67 height 23
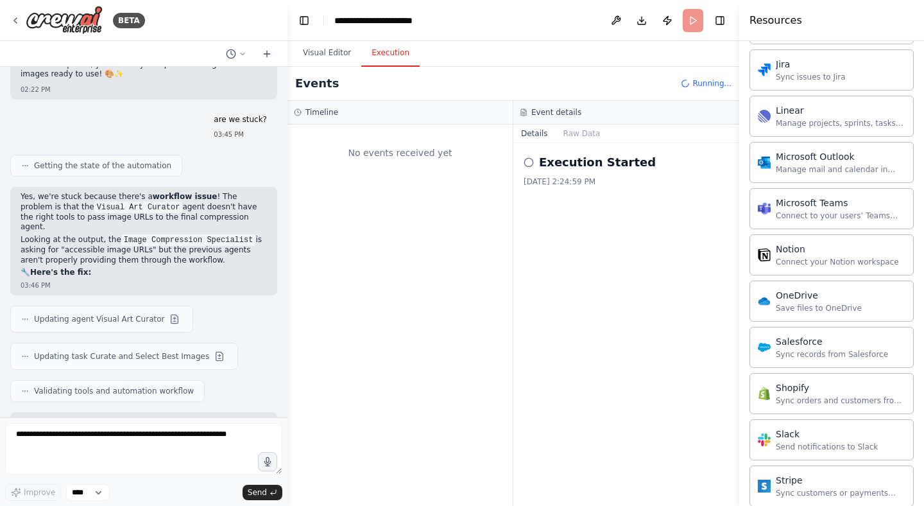
scroll to position [0, 0]
click at [329, 55] on button "Visual Editor" at bounding box center [327, 53] width 69 height 27
click at [389, 50] on button "Execution" at bounding box center [390, 53] width 58 height 27
click at [180, 429] on textarea at bounding box center [143, 448] width 277 height 51
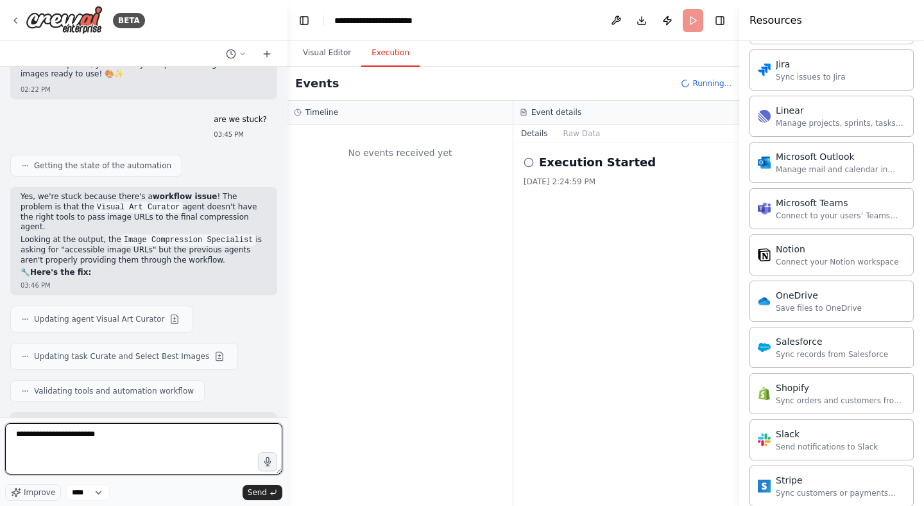
type textarea "**********"
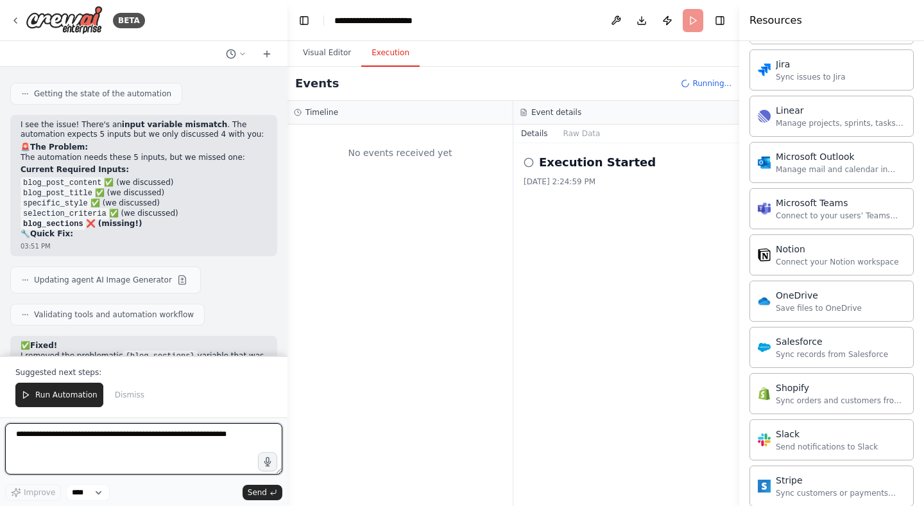
scroll to position [5493, 0]
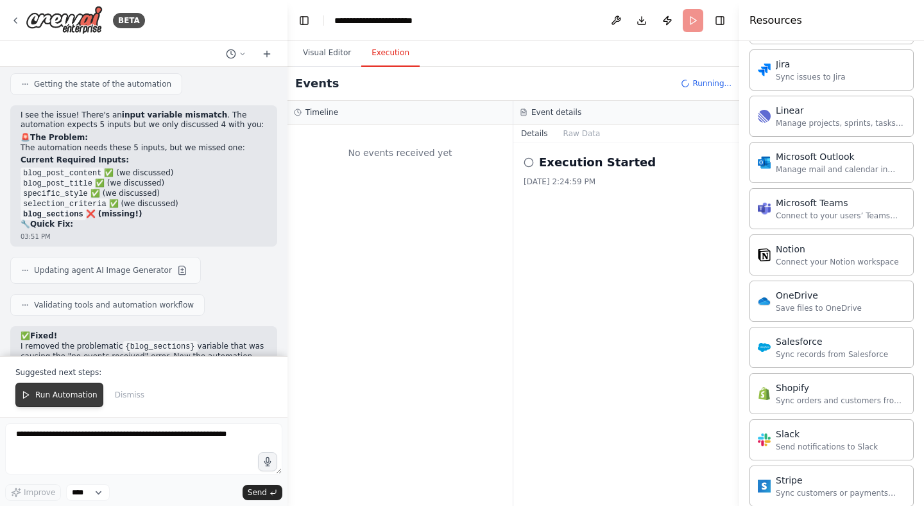
click at [87, 392] on span "Run Automation" at bounding box center [66, 395] width 62 height 10
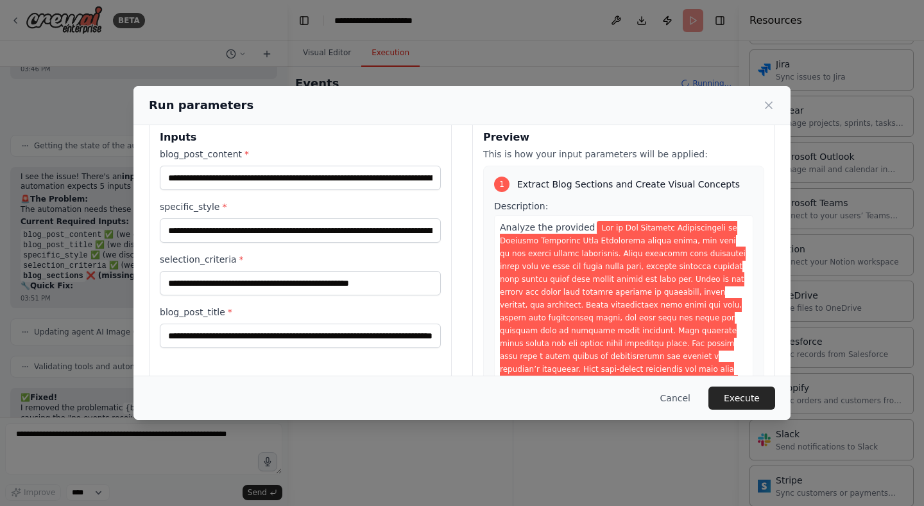
scroll to position [0, 0]
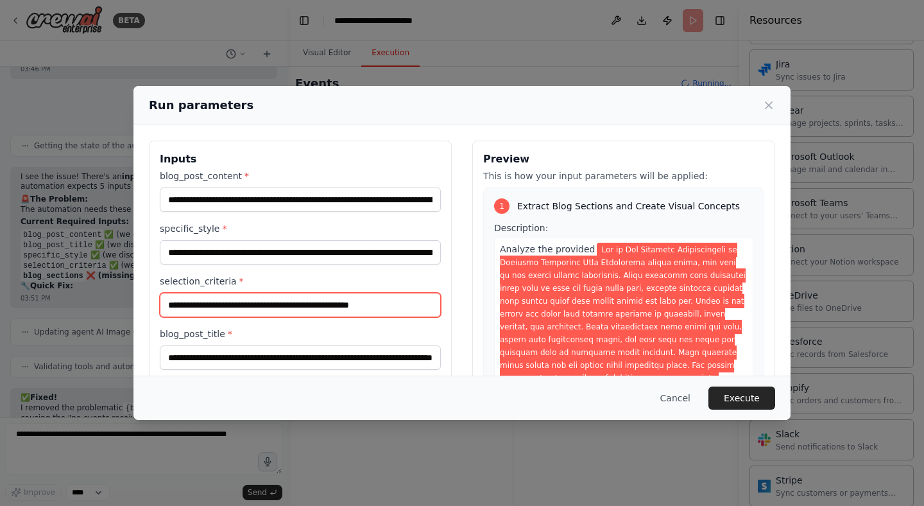
click at [206, 303] on input "**********" at bounding box center [300, 305] width 281 height 24
type input "**********"
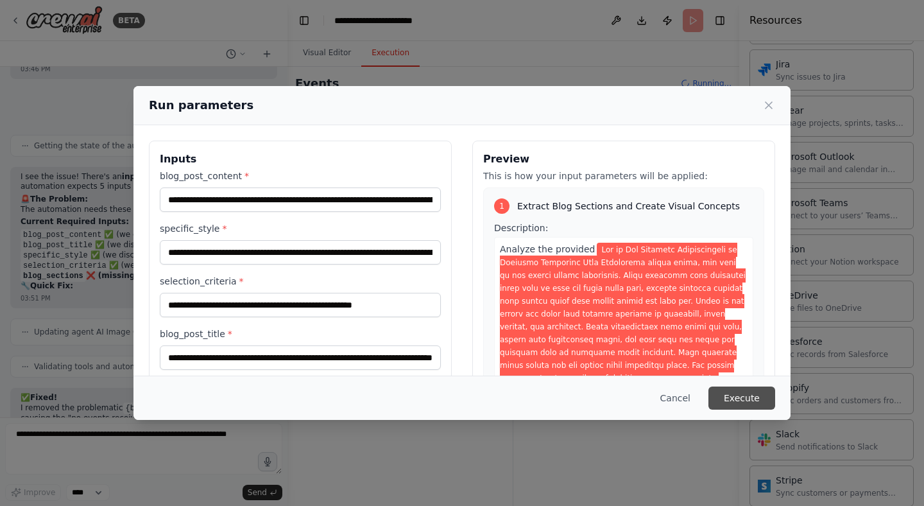
click at [730, 398] on button "Execute" at bounding box center [741, 397] width 67 height 23
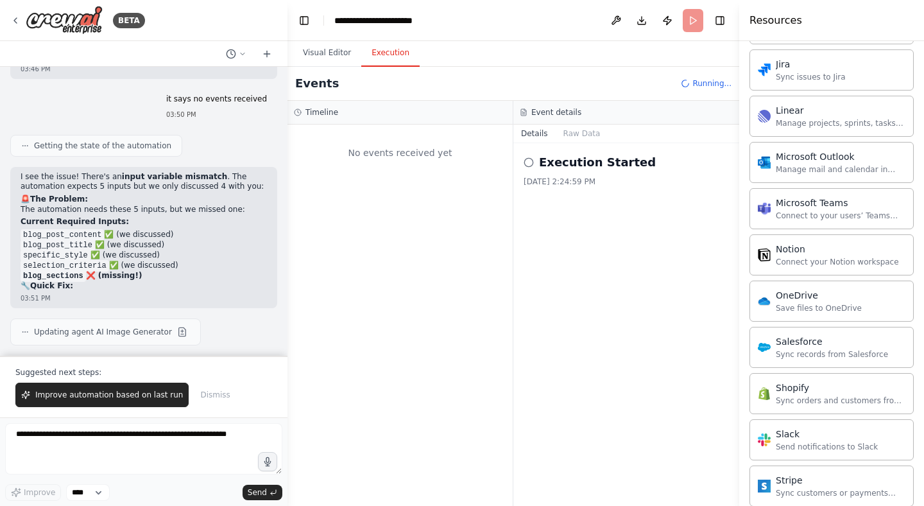
scroll to position [5493, 0]
